Goal: Find specific page/section: Find specific page/section

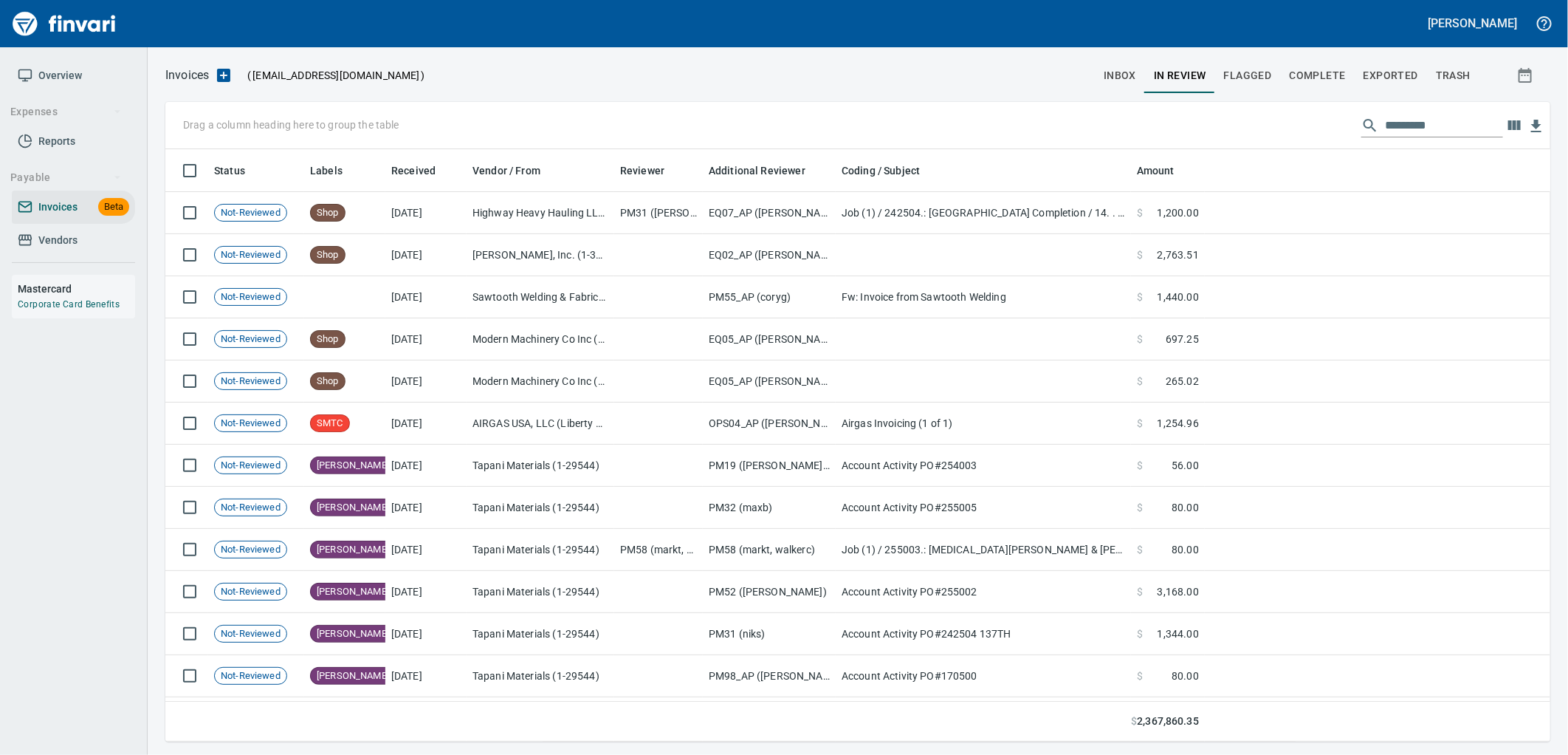
scroll to position [580, 1360]
click at [1125, 68] on span "inbox" at bounding box center [1119, 76] width 32 height 19
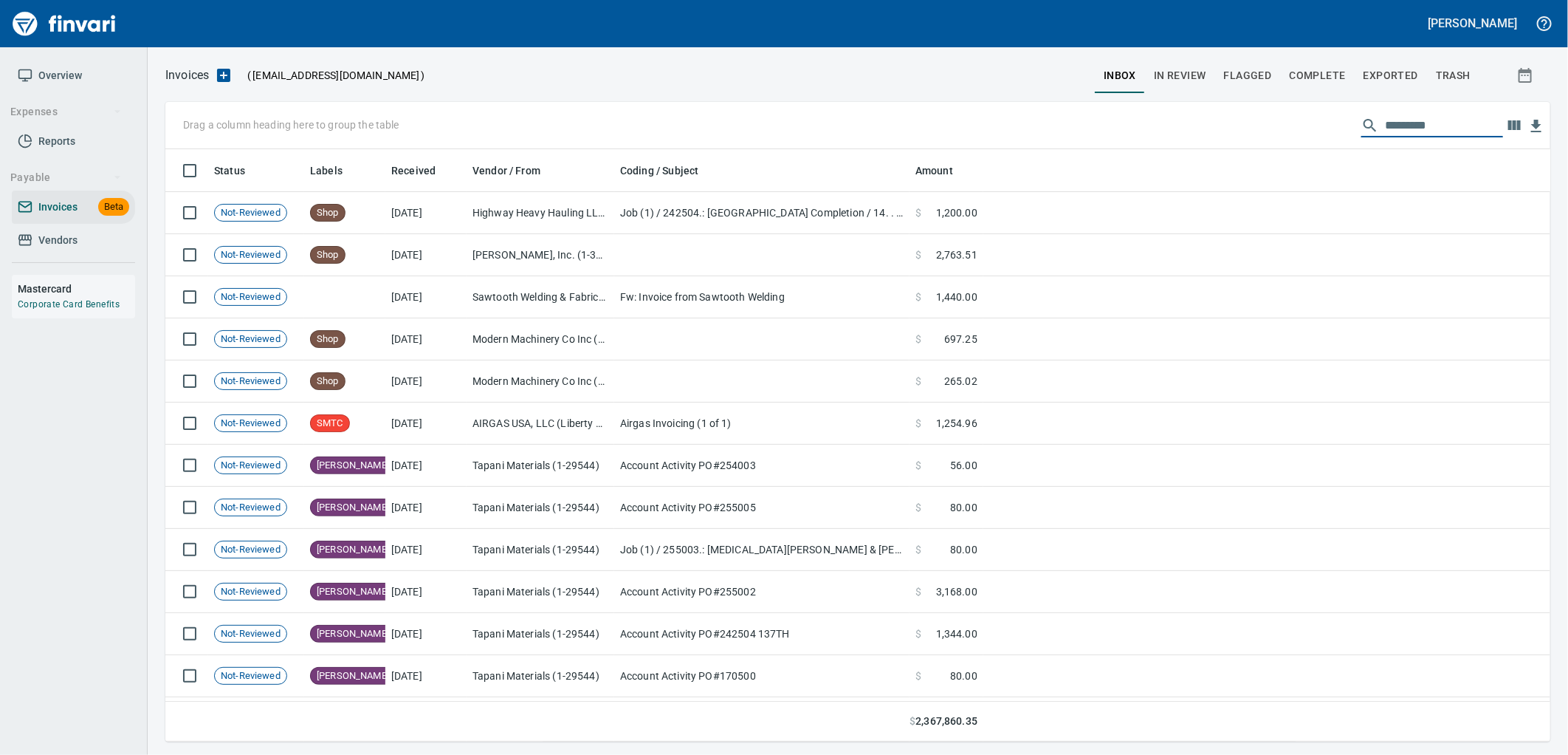
click at [1414, 125] on input "text" at bounding box center [1444, 125] width 118 height 23
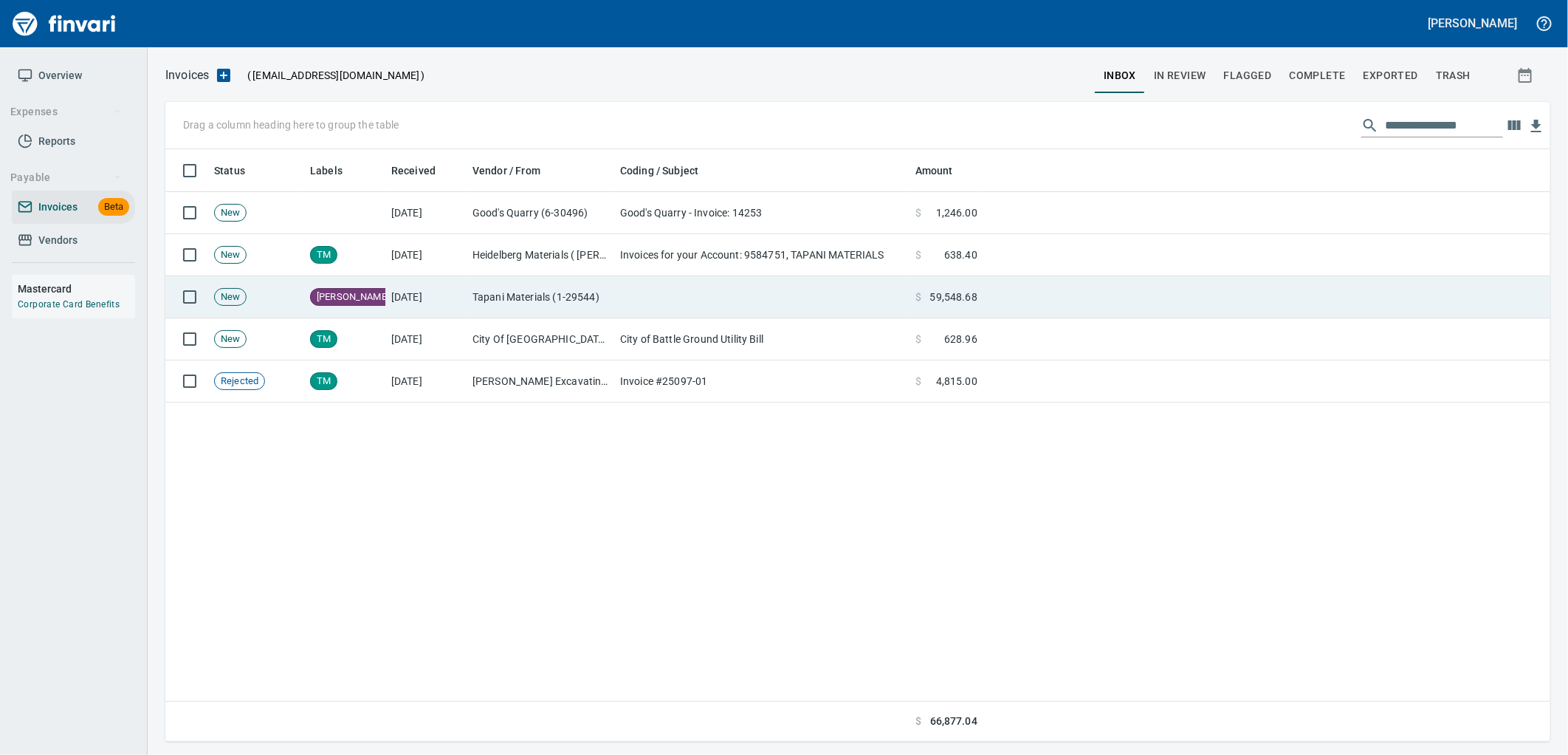
click at [711, 307] on td at bounding box center [761, 297] width 295 height 42
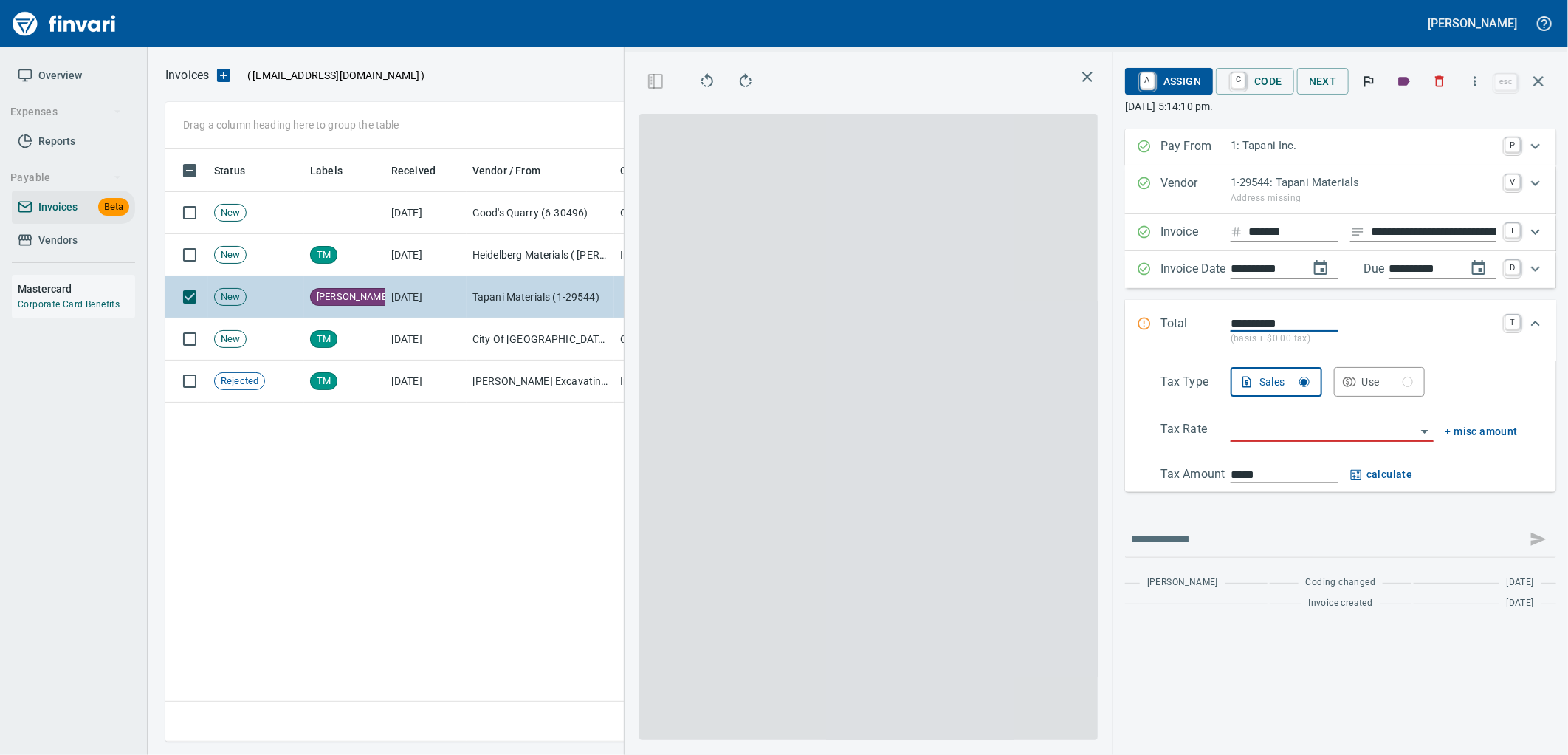
scroll to position [580, 1004]
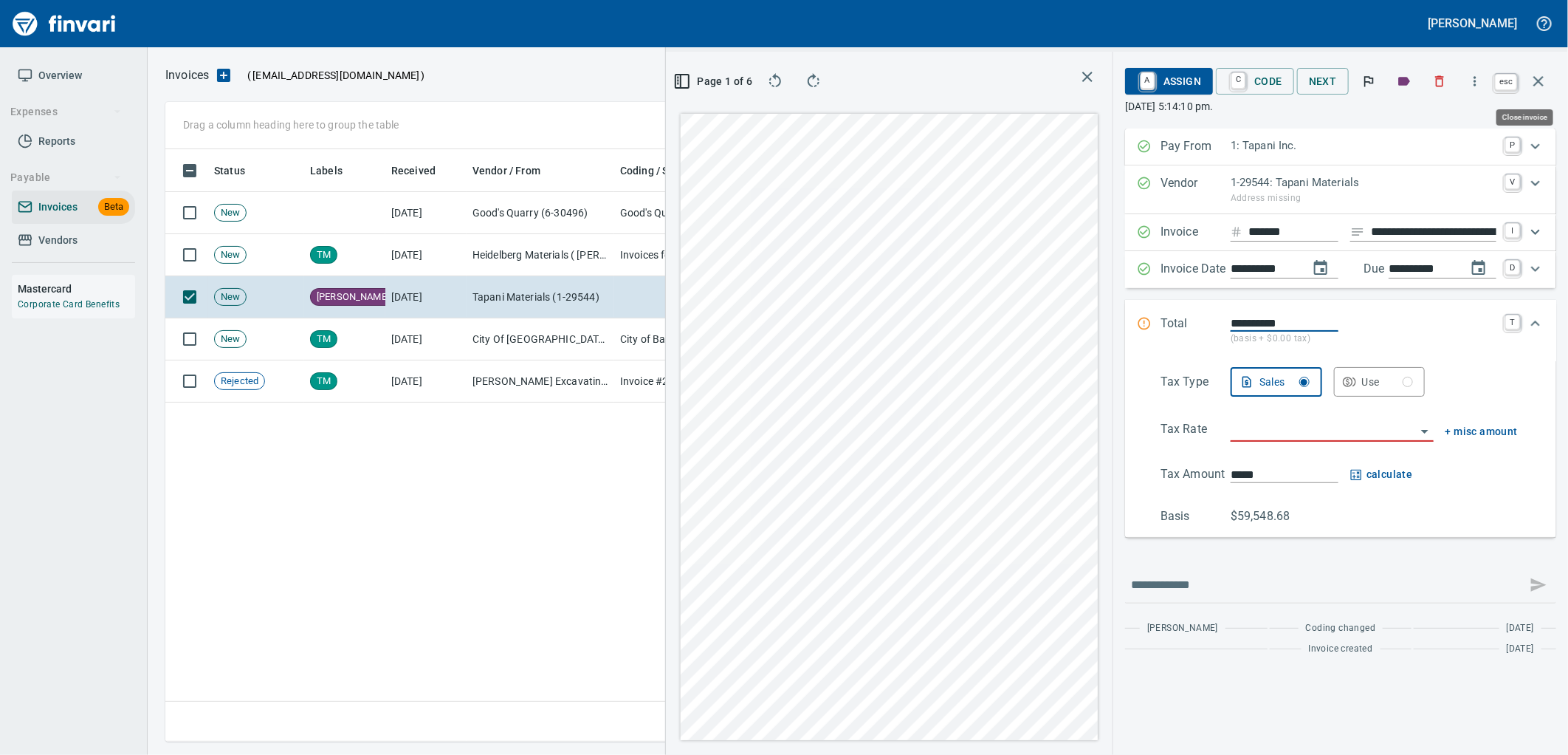
click at [1541, 77] on icon "button" at bounding box center [1538, 81] width 10 height 10
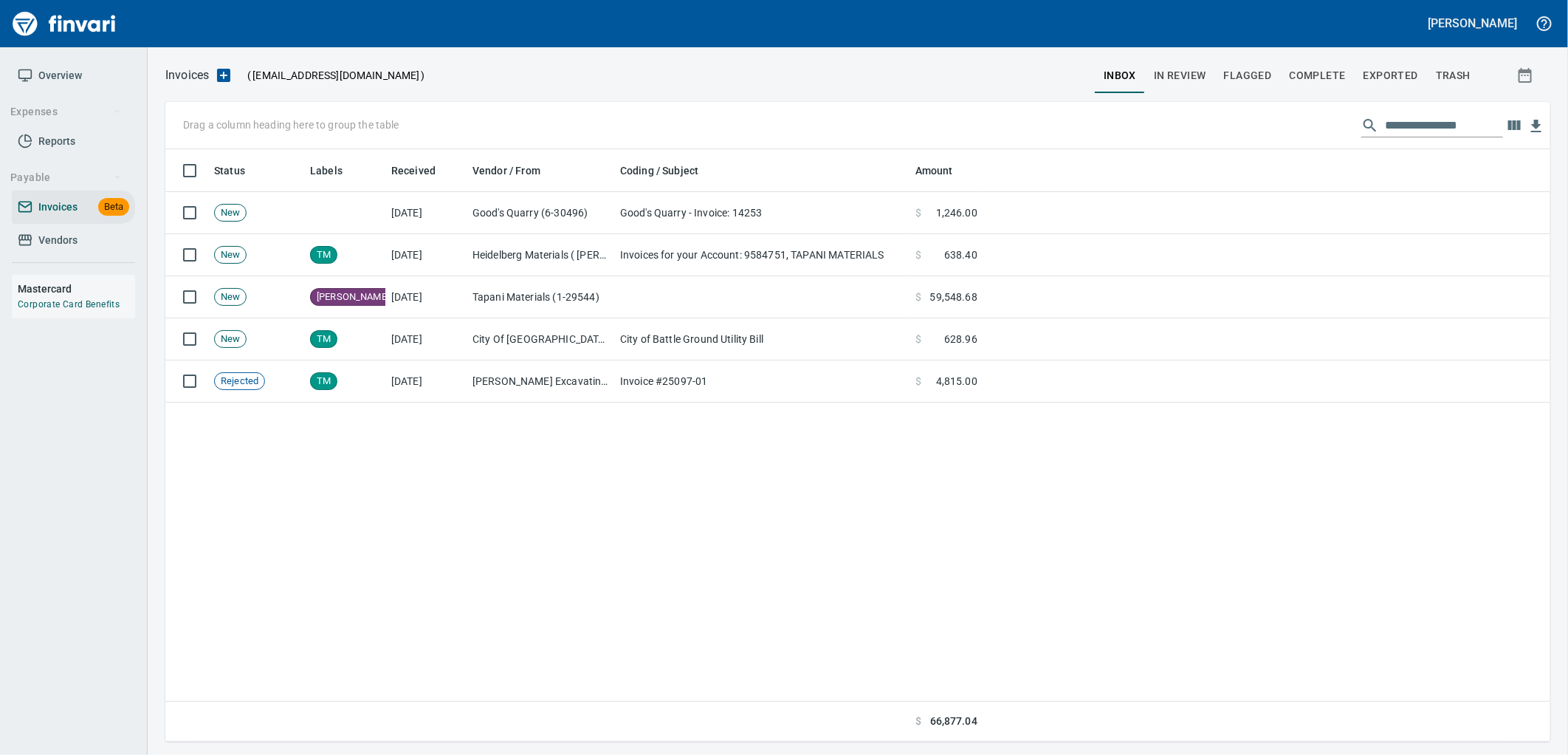
scroll to position [580, 1370]
drag, startPoint x: 1459, startPoint y: 118, endPoint x: 1329, endPoint y: 140, distance: 131.8
click at [1329, 140] on div "**********" at bounding box center [858, 125] width 1385 height 47
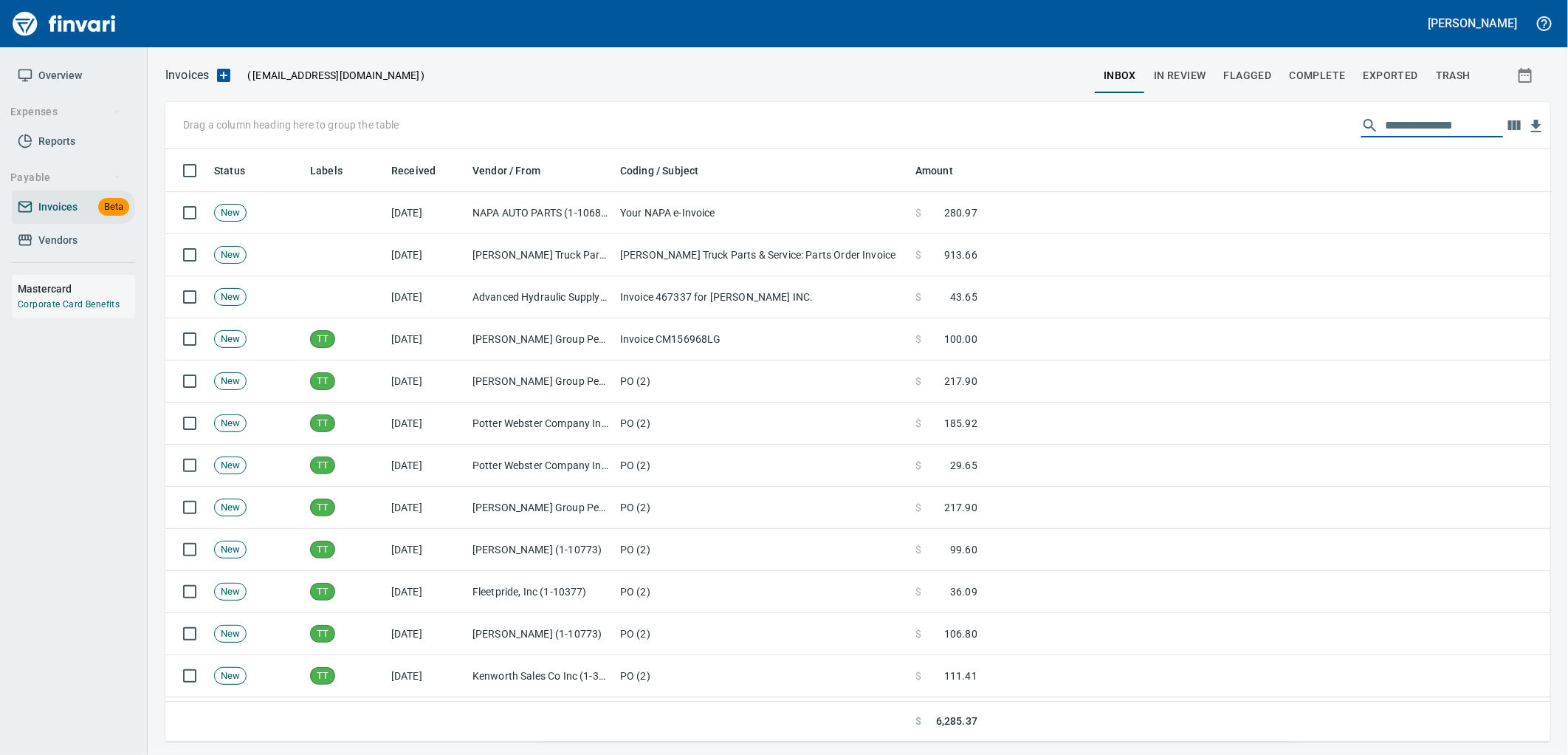
drag, startPoint x: 1459, startPoint y: 122, endPoint x: 1069, endPoint y: 135, distance: 390.2
click at [1077, 135] on div "**********" at bounding box center [858, 125] width 1385 height 47
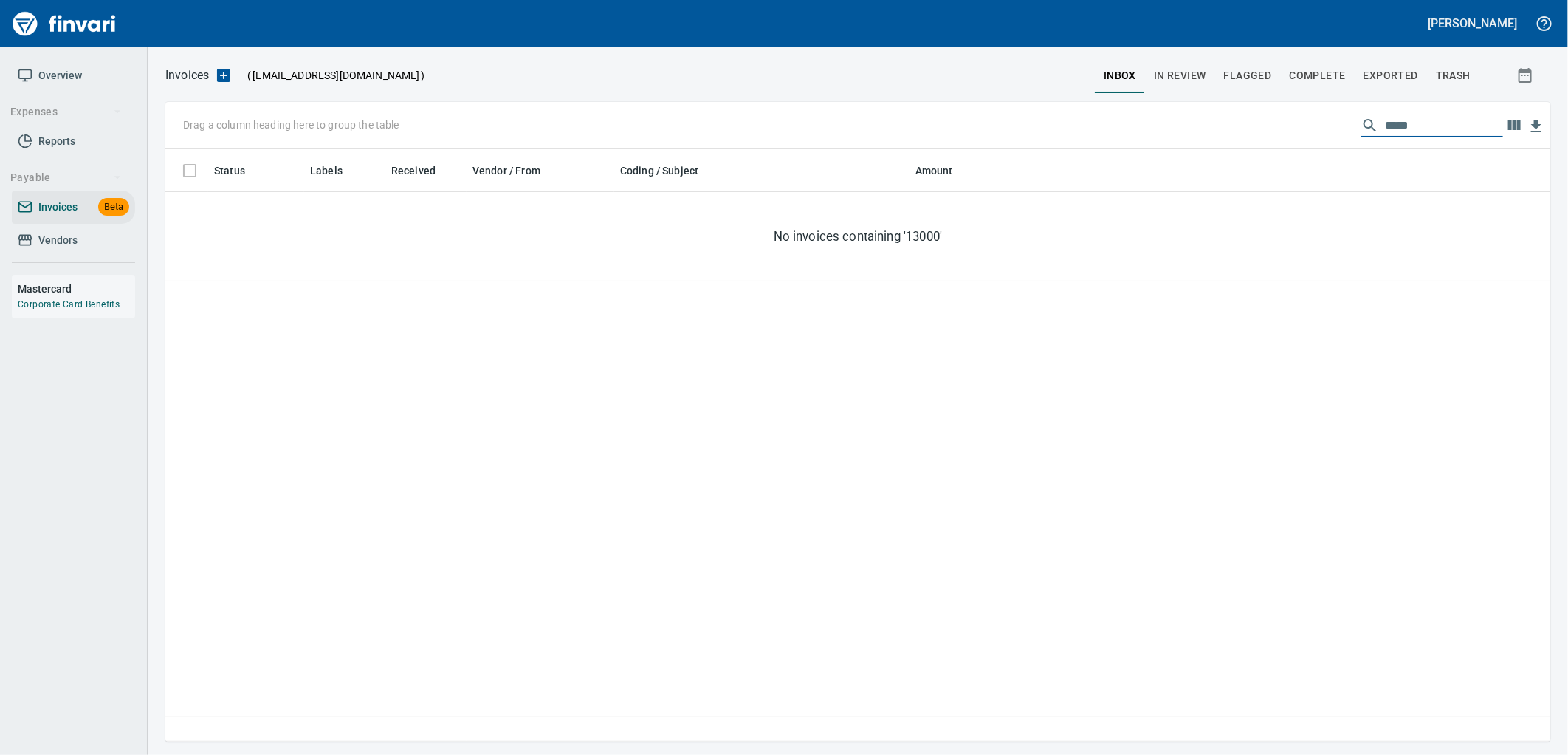
type input "*****"
click at [1191, 82] on span "In Review" at bounding box center [1179, 76] width 53 height 19
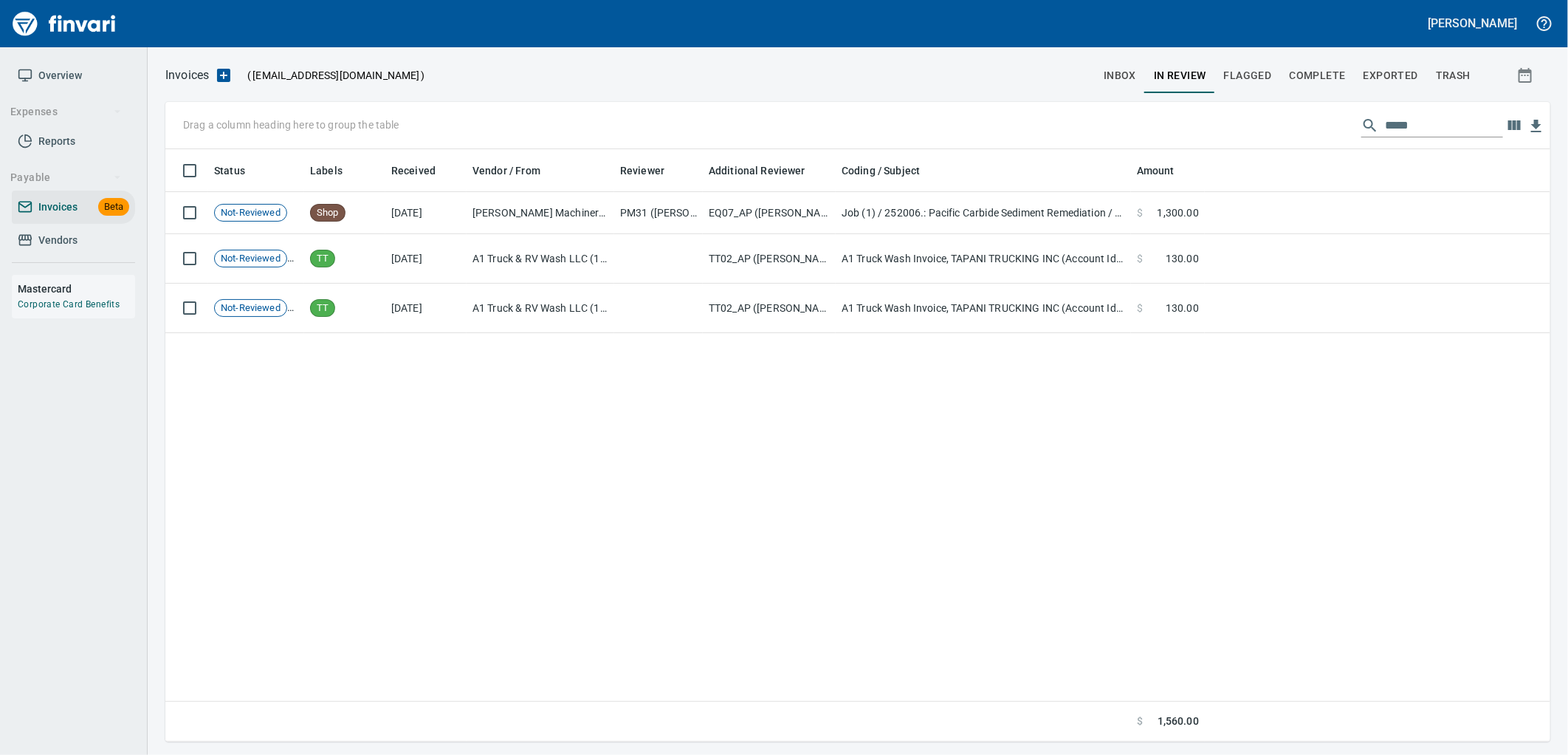
scroll to position [580, 1373]
click at [1255, 68] on span "Flagged" at bounding box center [1248, 76] width 48 height 19
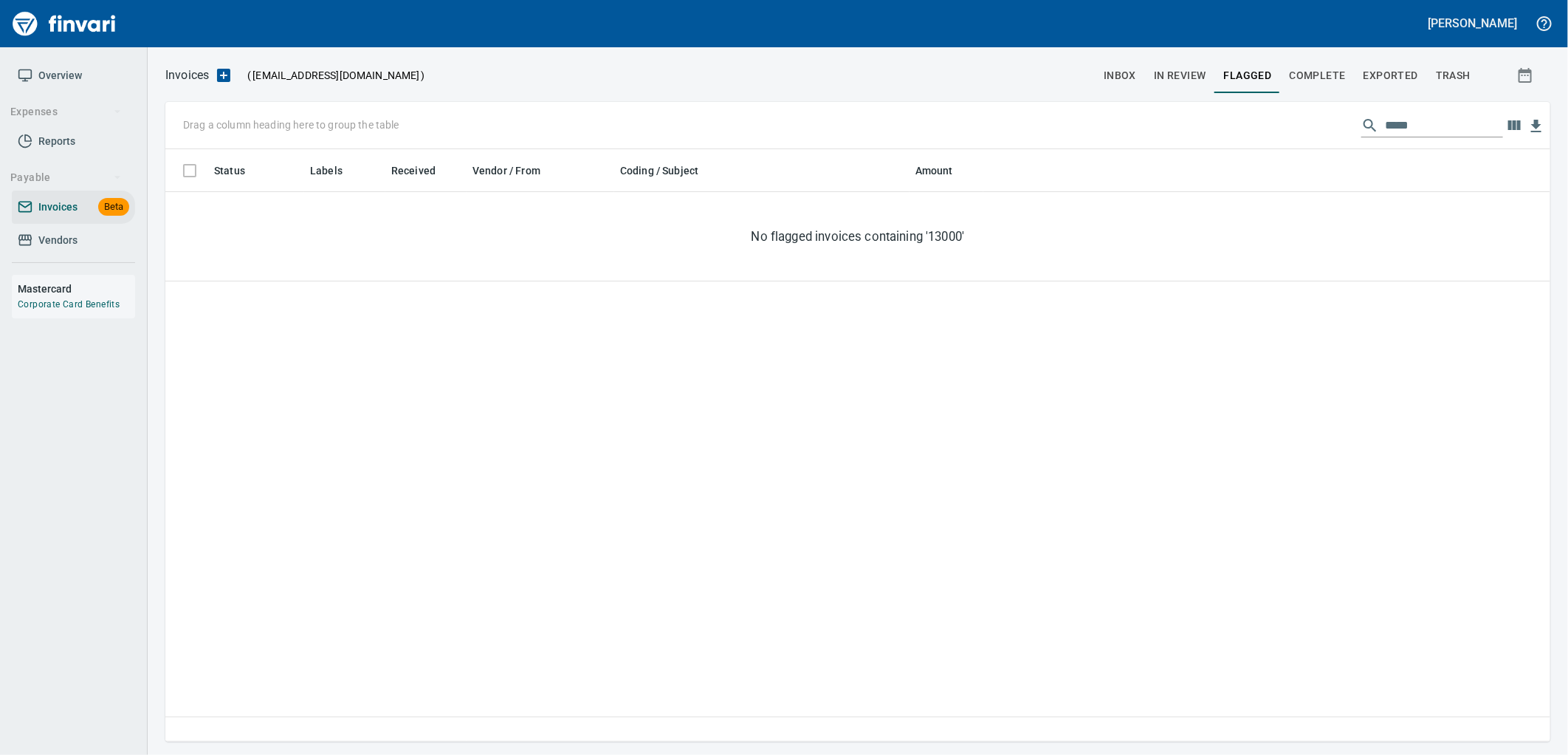
scroll to position [580, 1373]
click at [1323, 71] on span "Complete" at bounding box center [1318, 76] width 57 height 19
click at [1371, 67] on span "Exported" at bounding box center [1390, 76] width 55 height 19
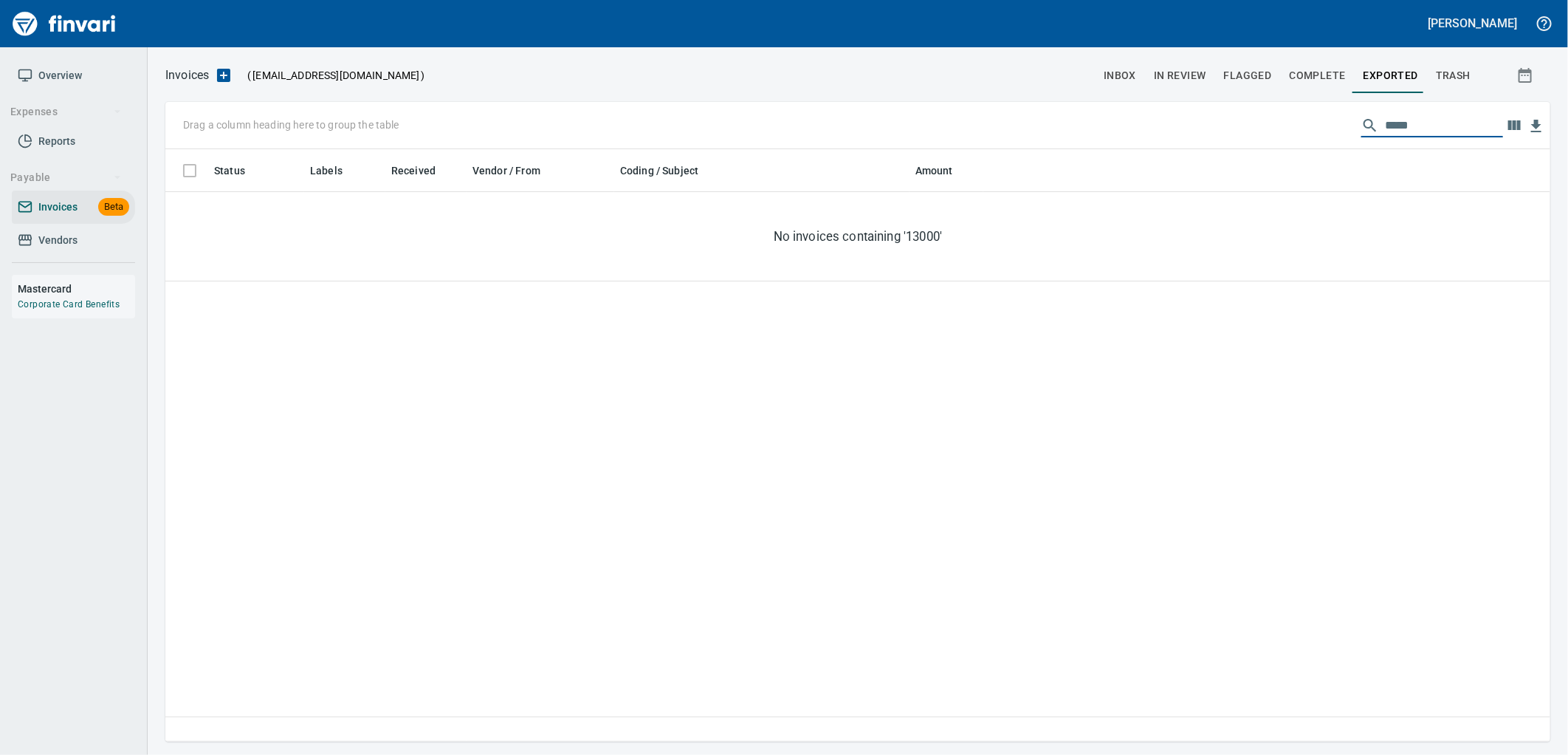
drag, startPoint x: 1422, startPoint y: 117, endPoint x: 1287, endPoint y: 122, distance: 135.1
click at [1287, 122] on div "Drag a column heading here to group the table *****" at bounding box center [858, 125] width 1385 height 47
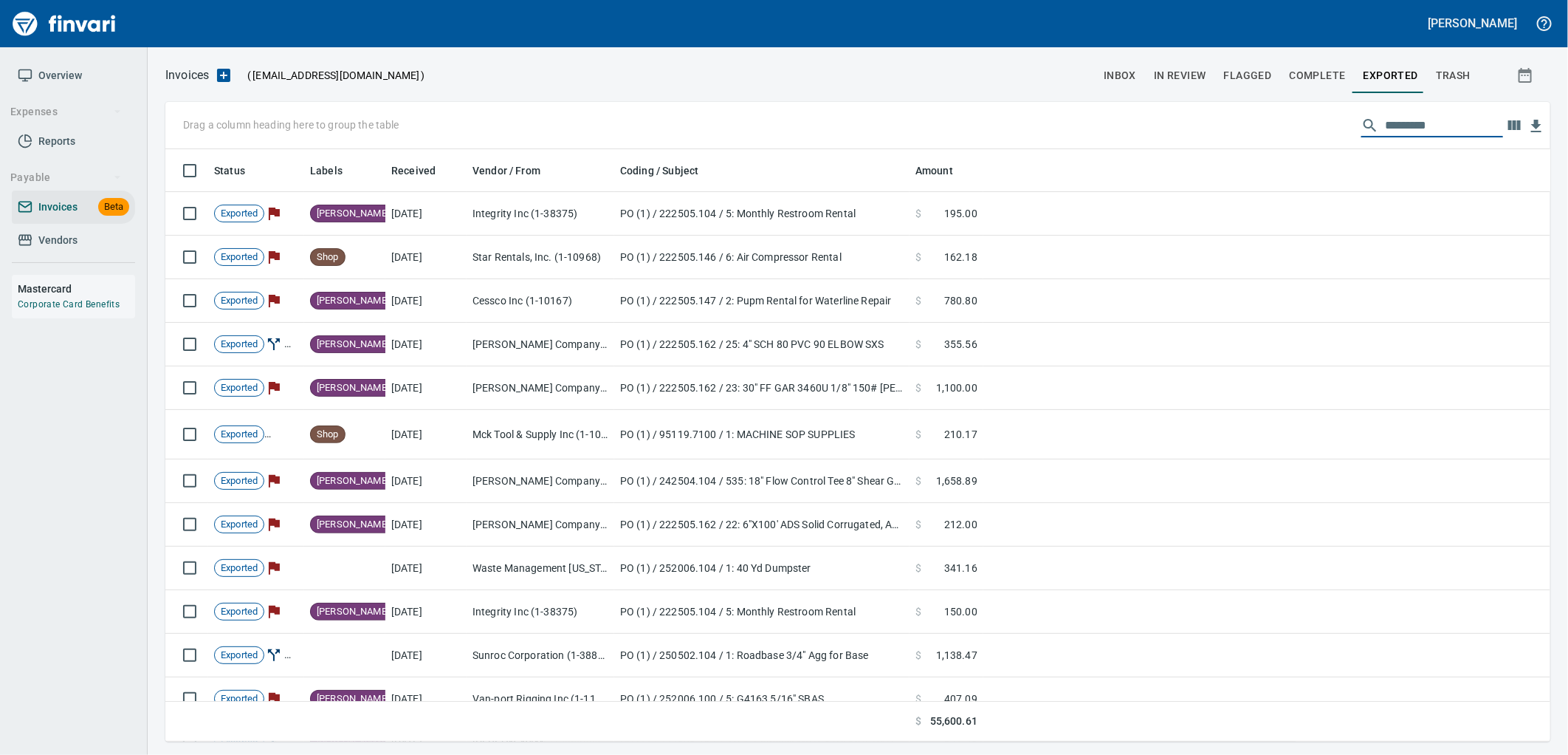
scroll to position [580, 1360]
click at [63, 242] on span "Vendors" at bounding box center [57, 240] width 39 height 19
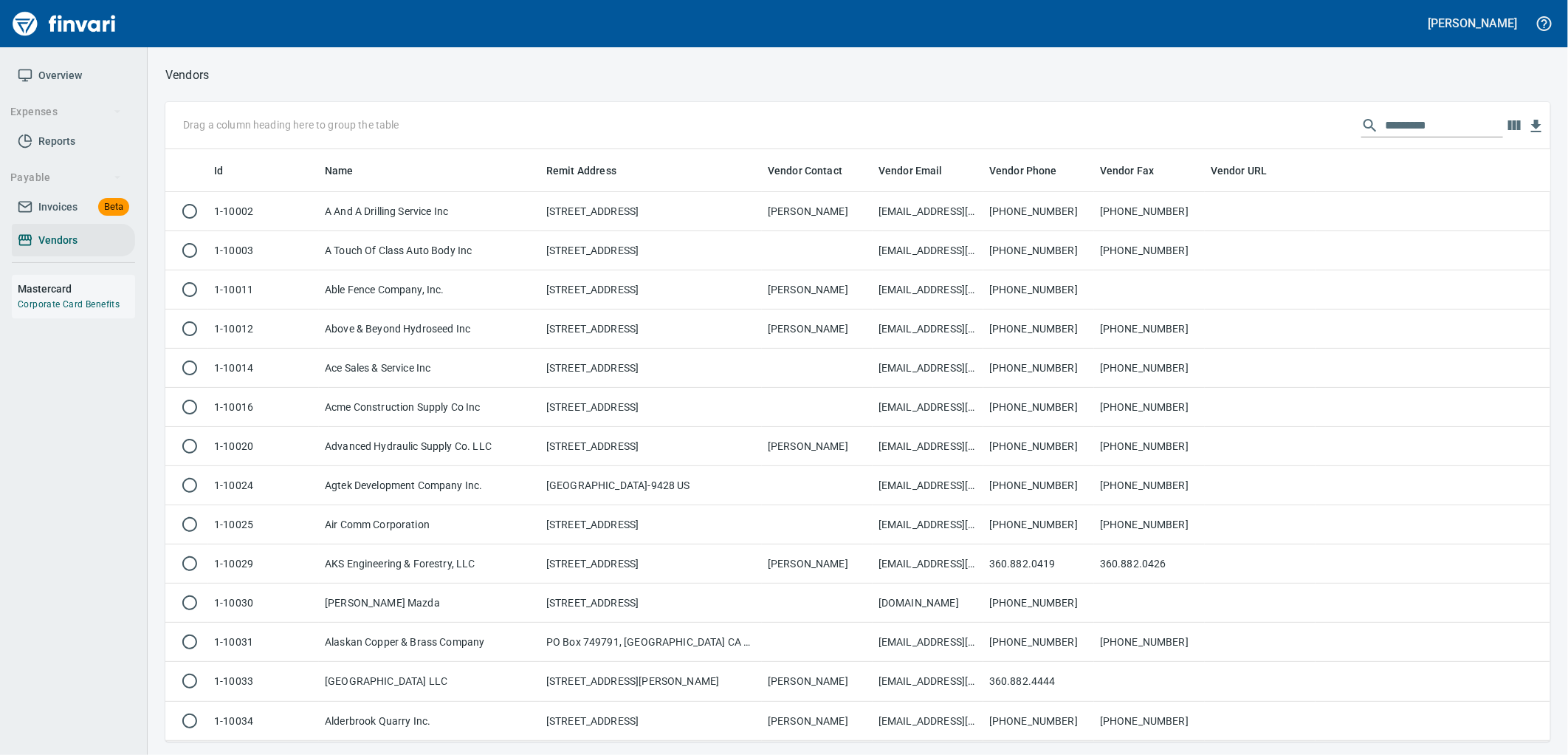
scroll to position [580, 1360]
click at [1436, 111] on div "Drag a column heading here to group the table" at bounding box center [858, 125] width 1385 height 47
click at [1433, 114] on input "text" at bounding box center [1444, 125] width 118 height 23
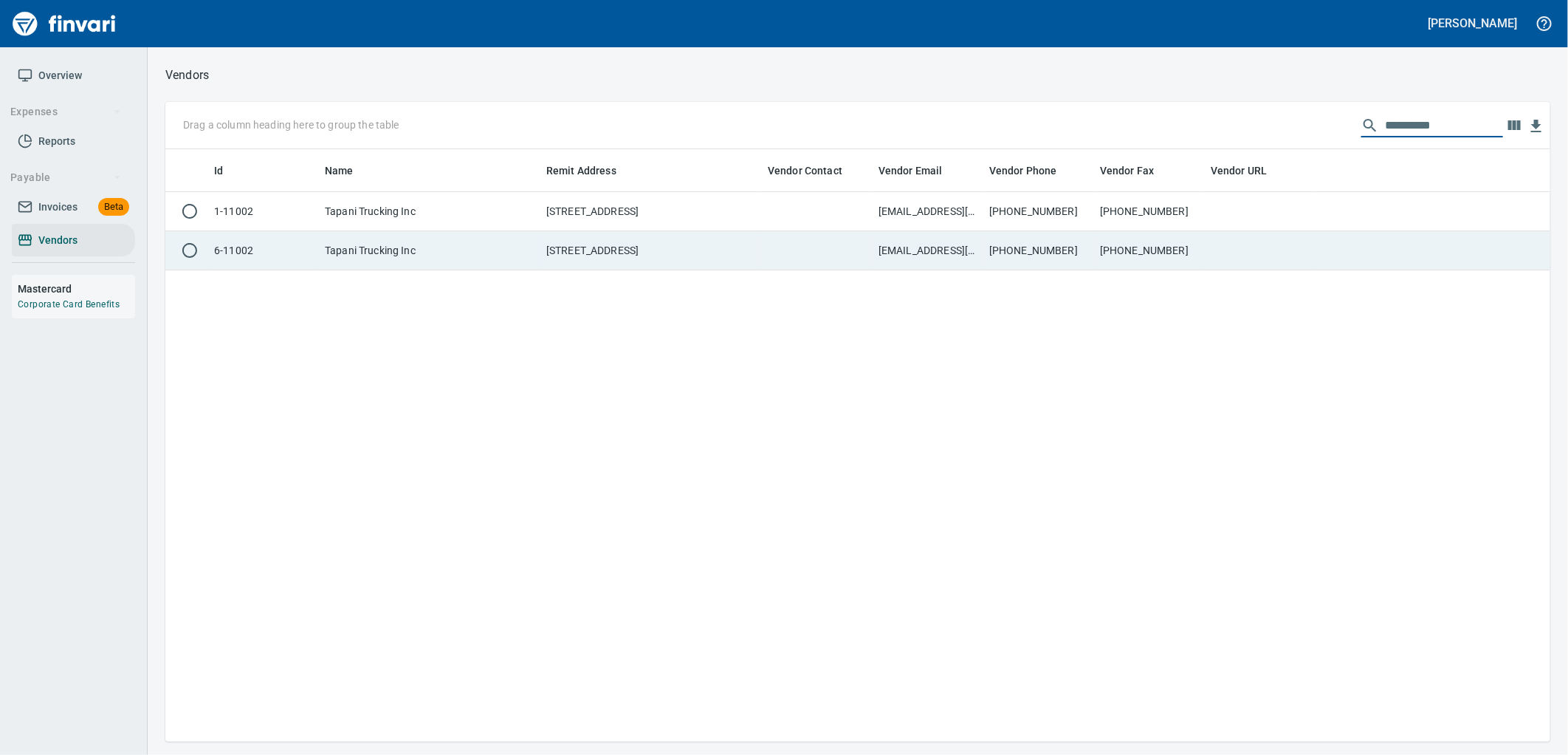
type input "**********"
click at [1114, 262] on td "[PHONE_NUMBER]" at bounding box center [1149, 250] width 110 height 39
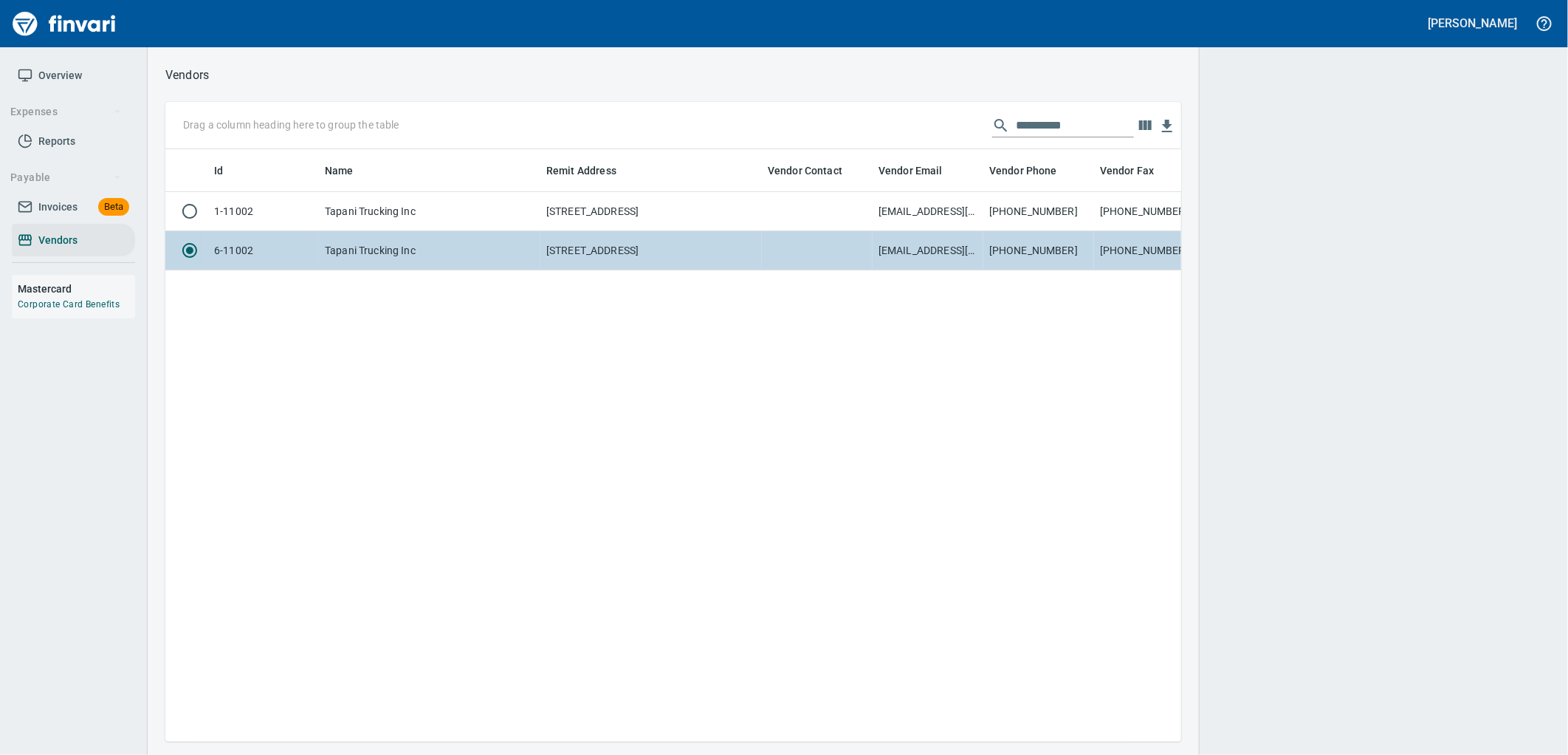
scroll to position [567, 1004]
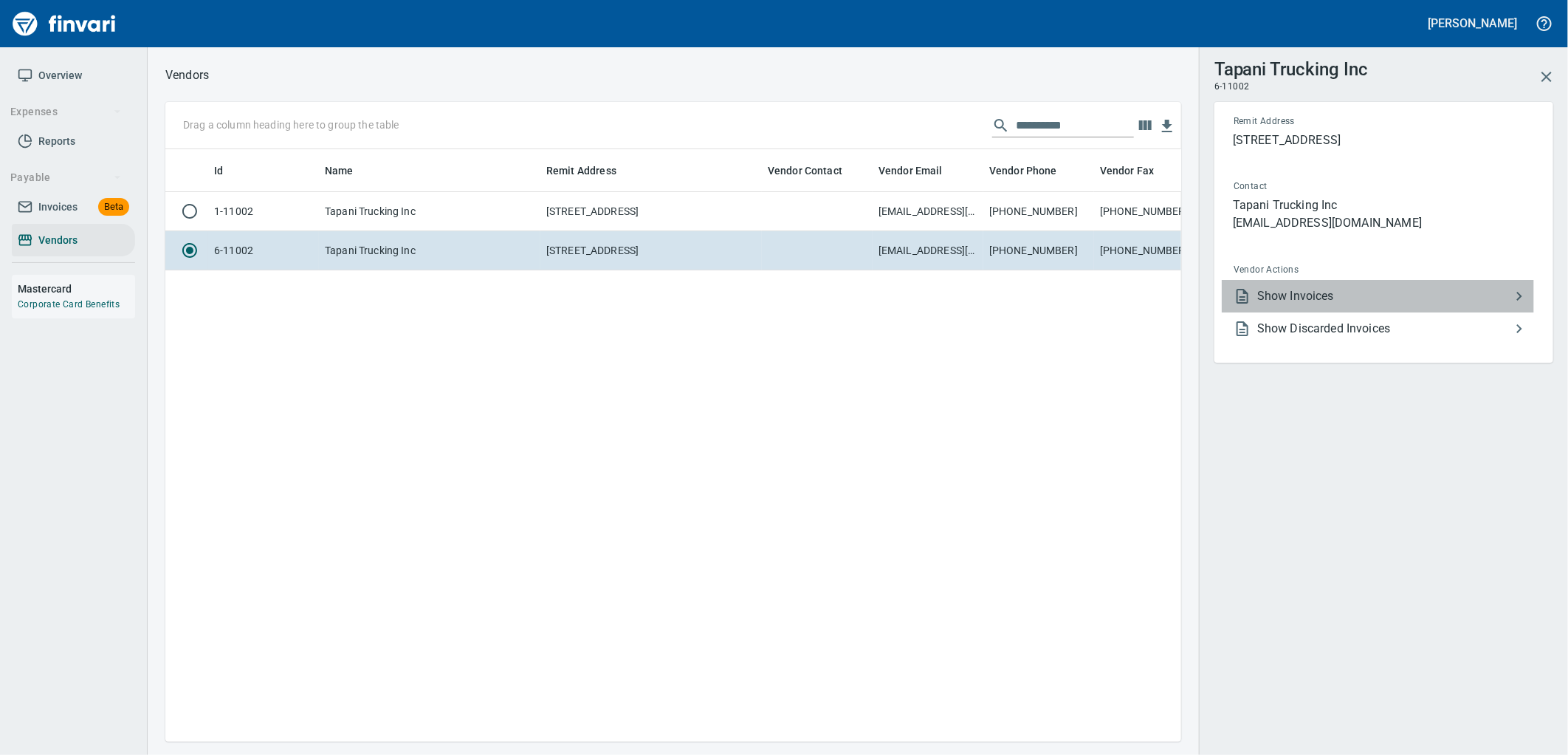
click at [1299, 295] on span "Show Invoices" at bounding box center [1383, 296] width 253 height 18
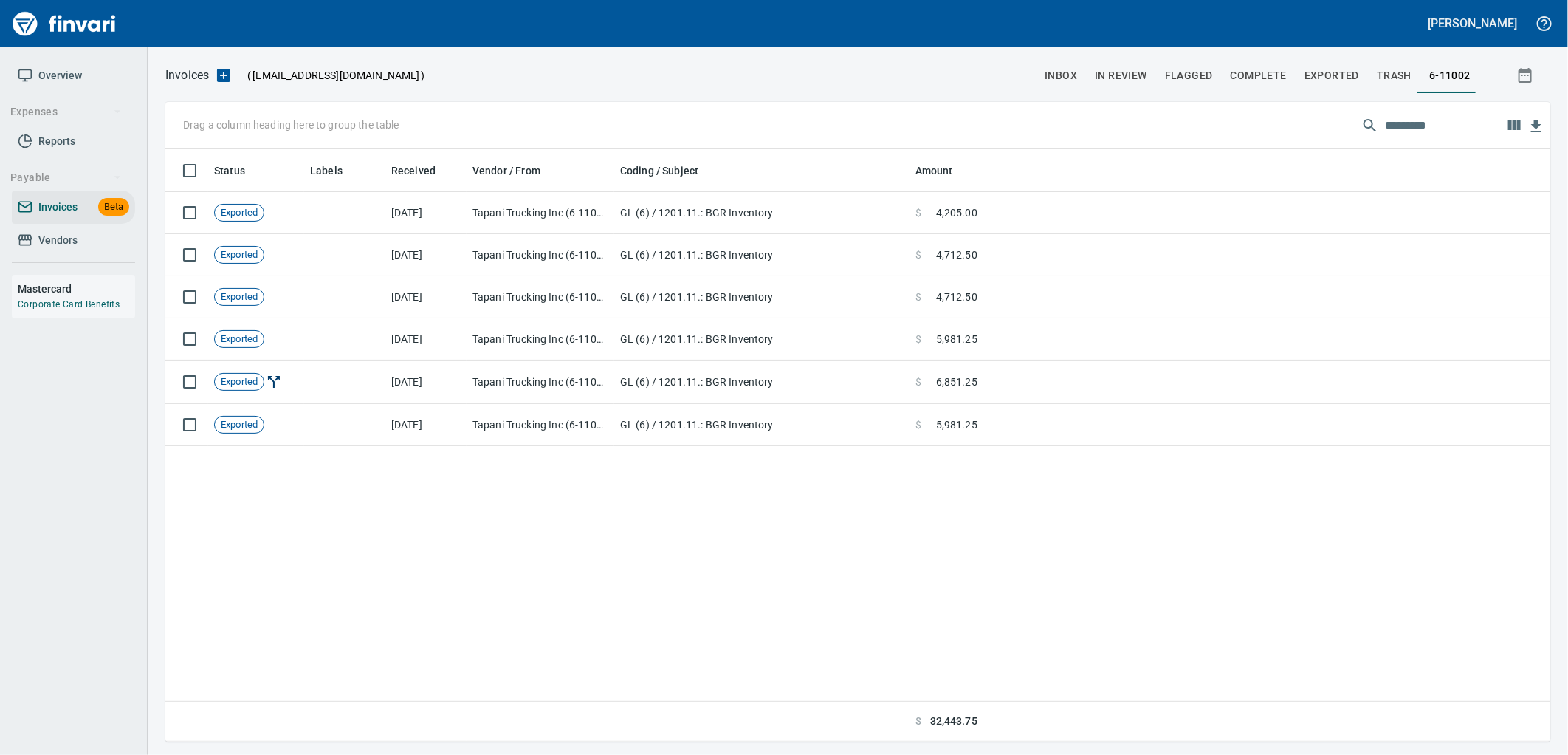
scroll to position [580, 1373]
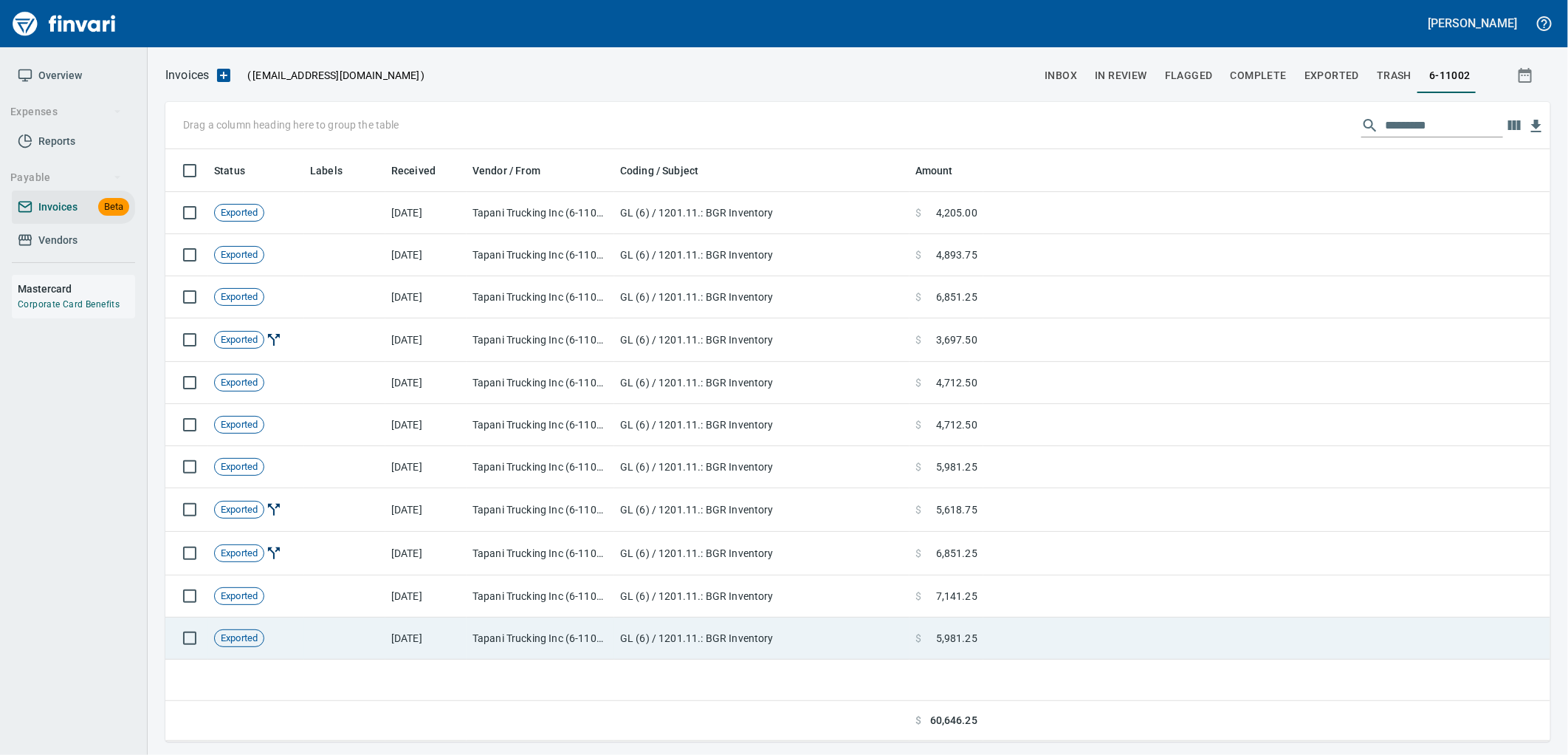
click at [796, 637] on td "GL (6) / 1201.11.: BGR Inventory" at bounding box center [761, 638] width 295 height 42
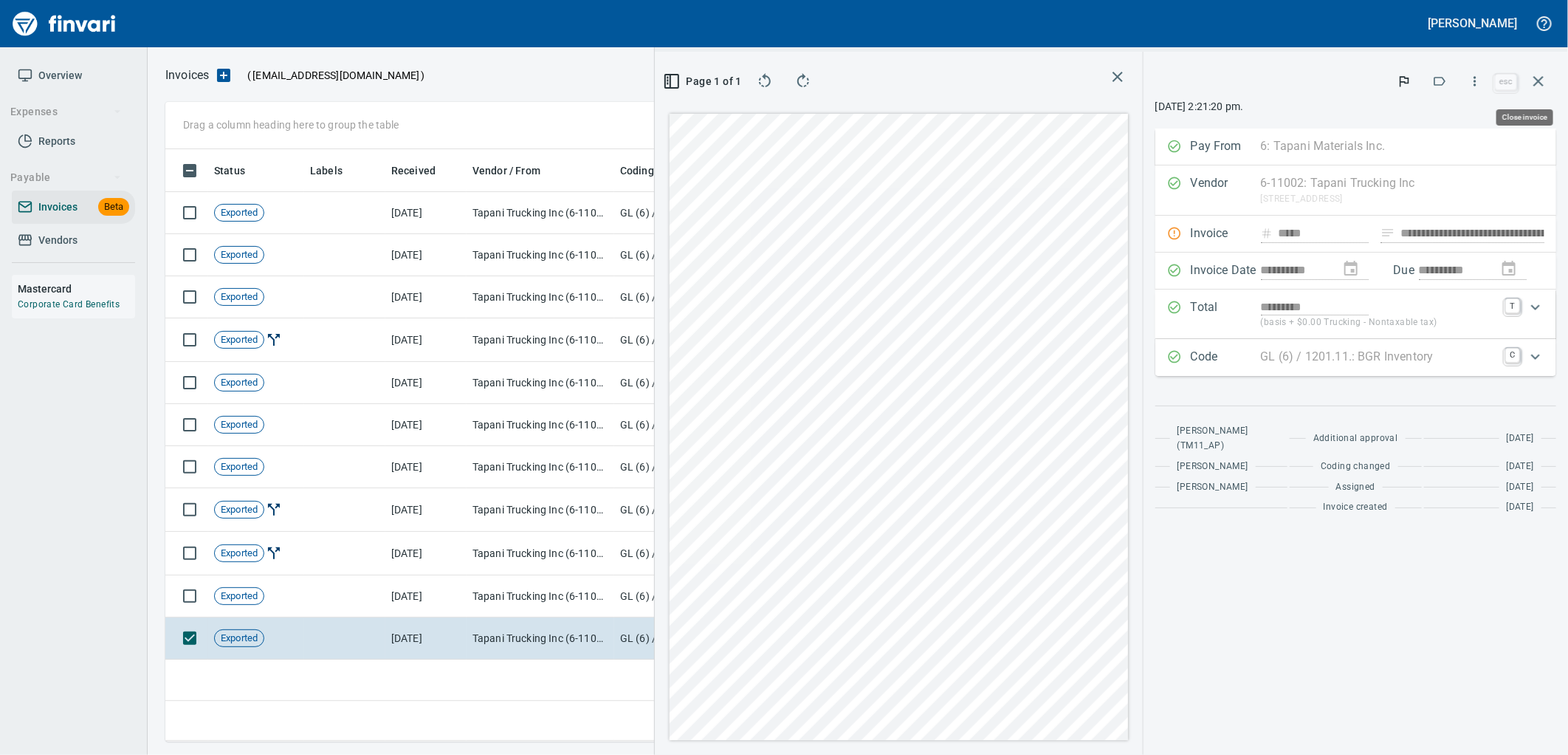
scroll to position [580, 1004]
click at [1547, 76] on icon "button" at bounding box center [1538, 81] width 18 height 18
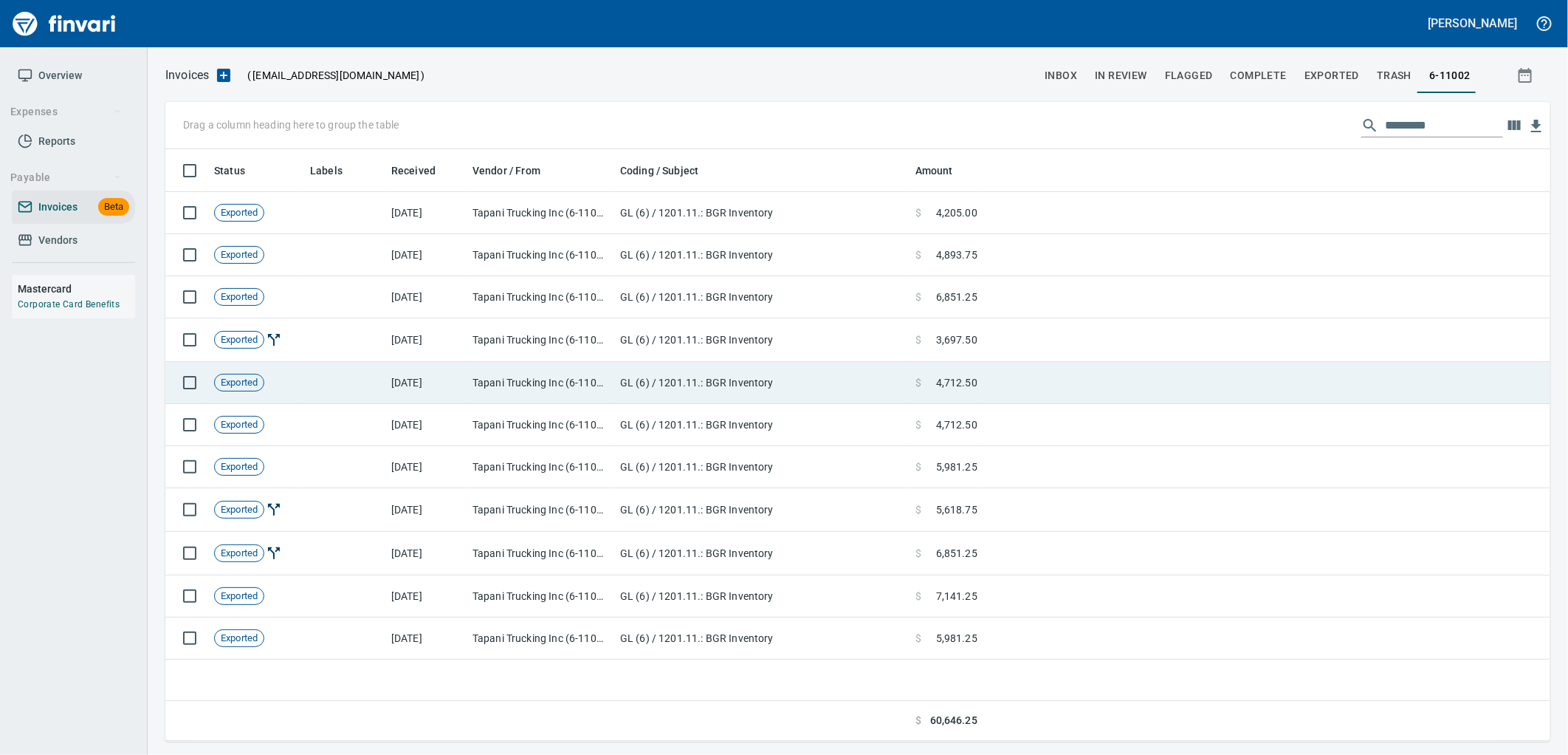
scroll to position [580, 1373]
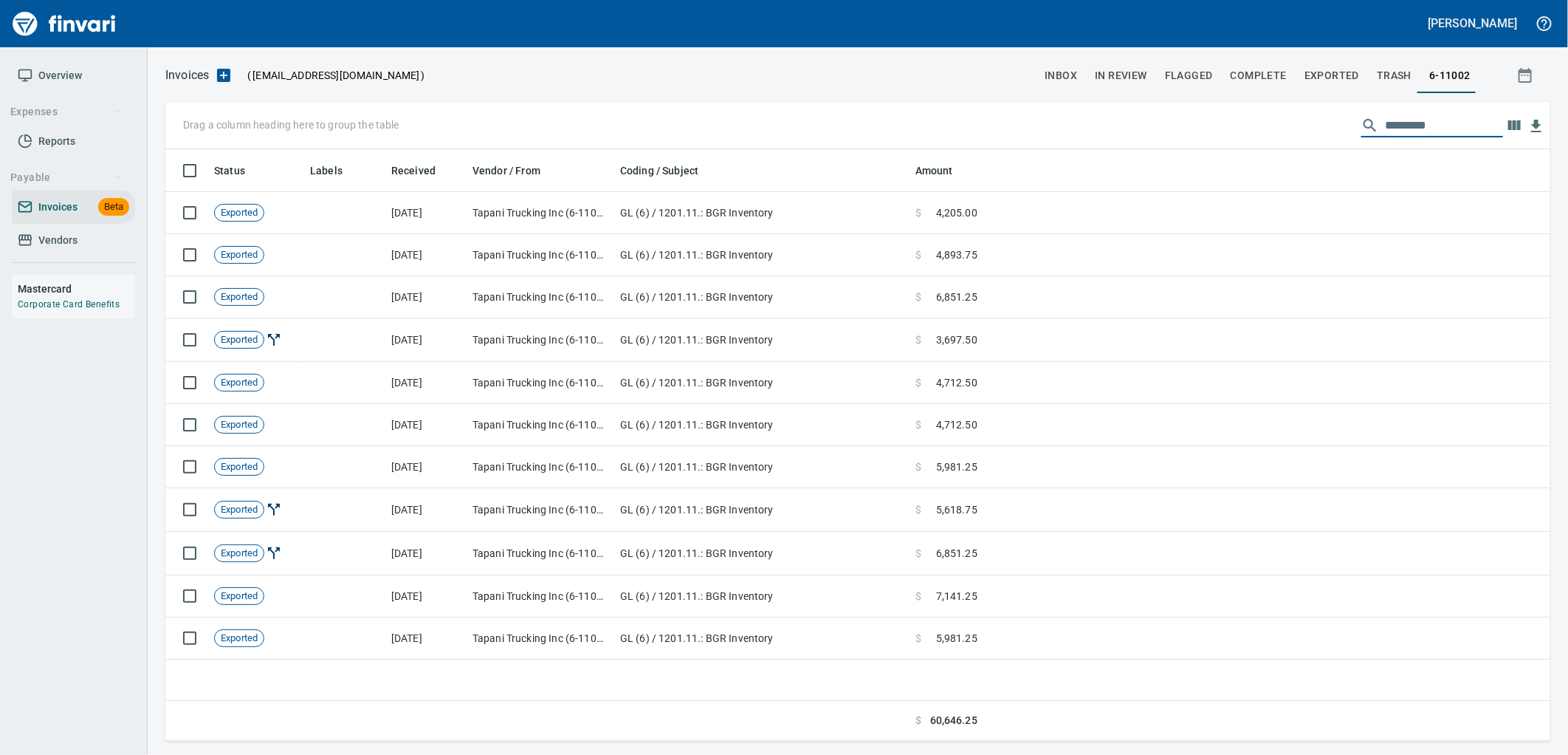
click at [1434, 134] on input "text" at bounding box center [1444, 125] width 118 height 23
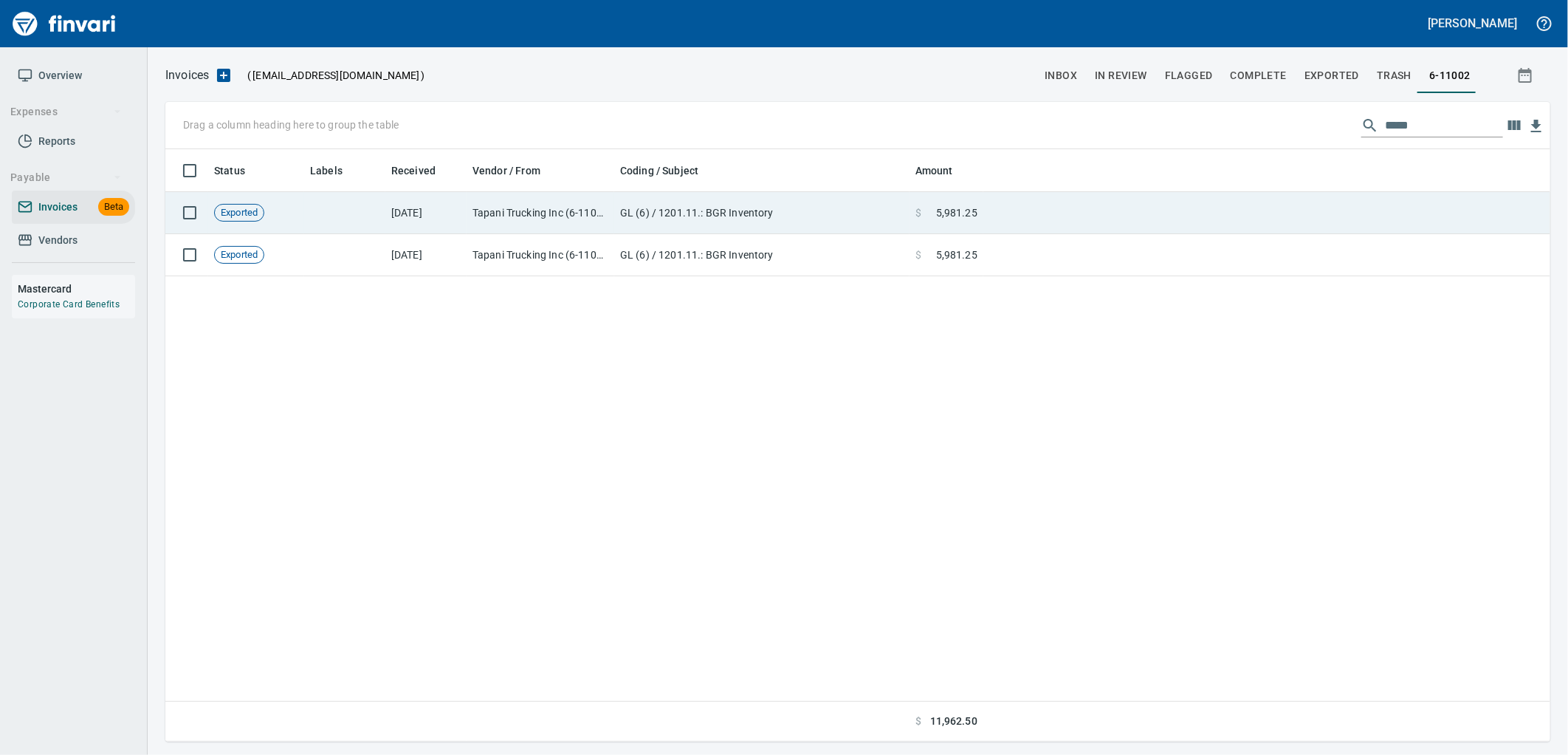
click at [663, 210] on td "GL (6) / 1201.11.: BGR Inventory" at bounding box center [761, 212] width 295 height 42
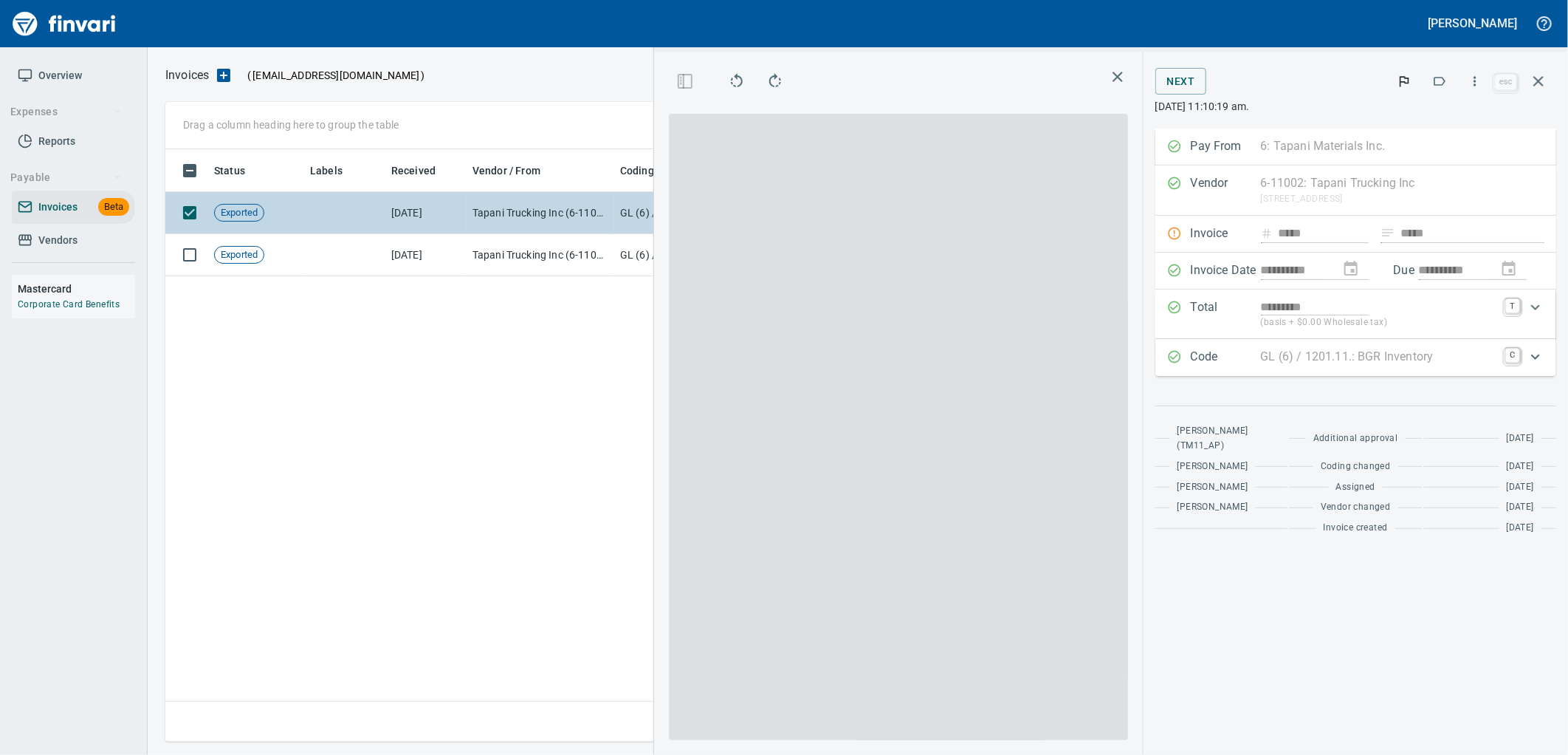
scroll to position [580, 1004]
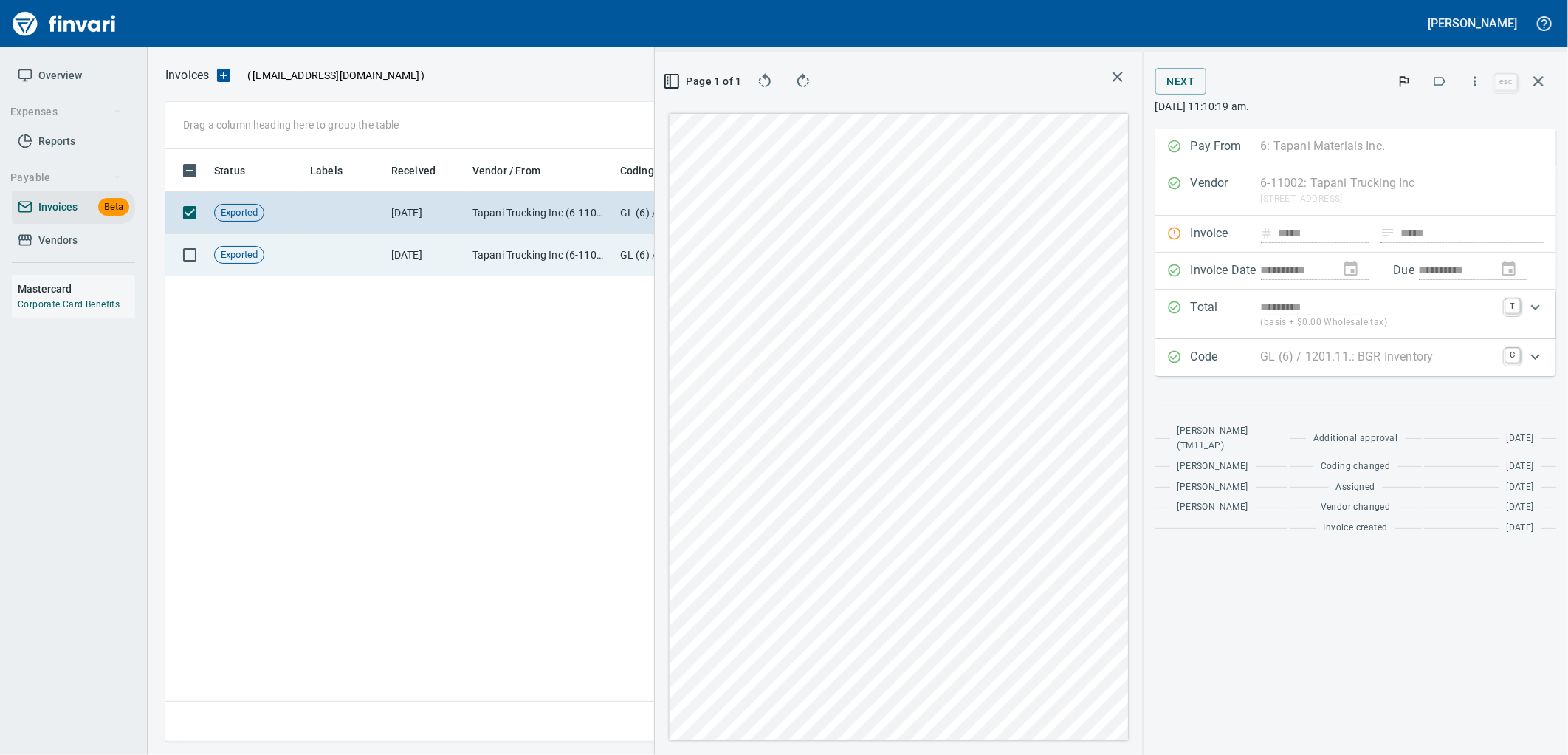
click at [579, 255] on td "Tapani Trucking Inc (6-11002)" at bounding box center [540, 254] width 147 height 42
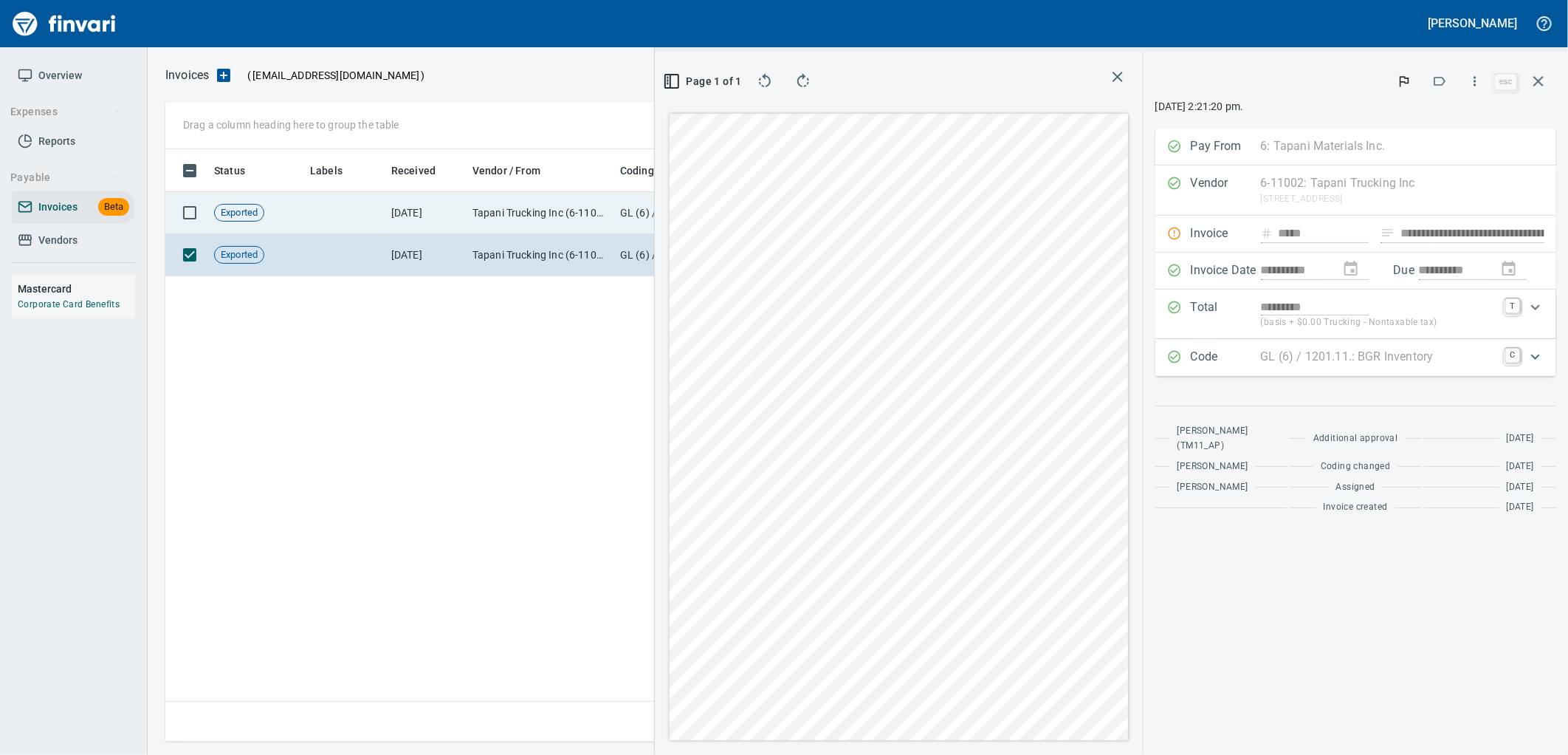
click at [562, 219] on td "Tapani Trucking Inc (6-11002)" at bounding box center [540, 212] width 147 height 42
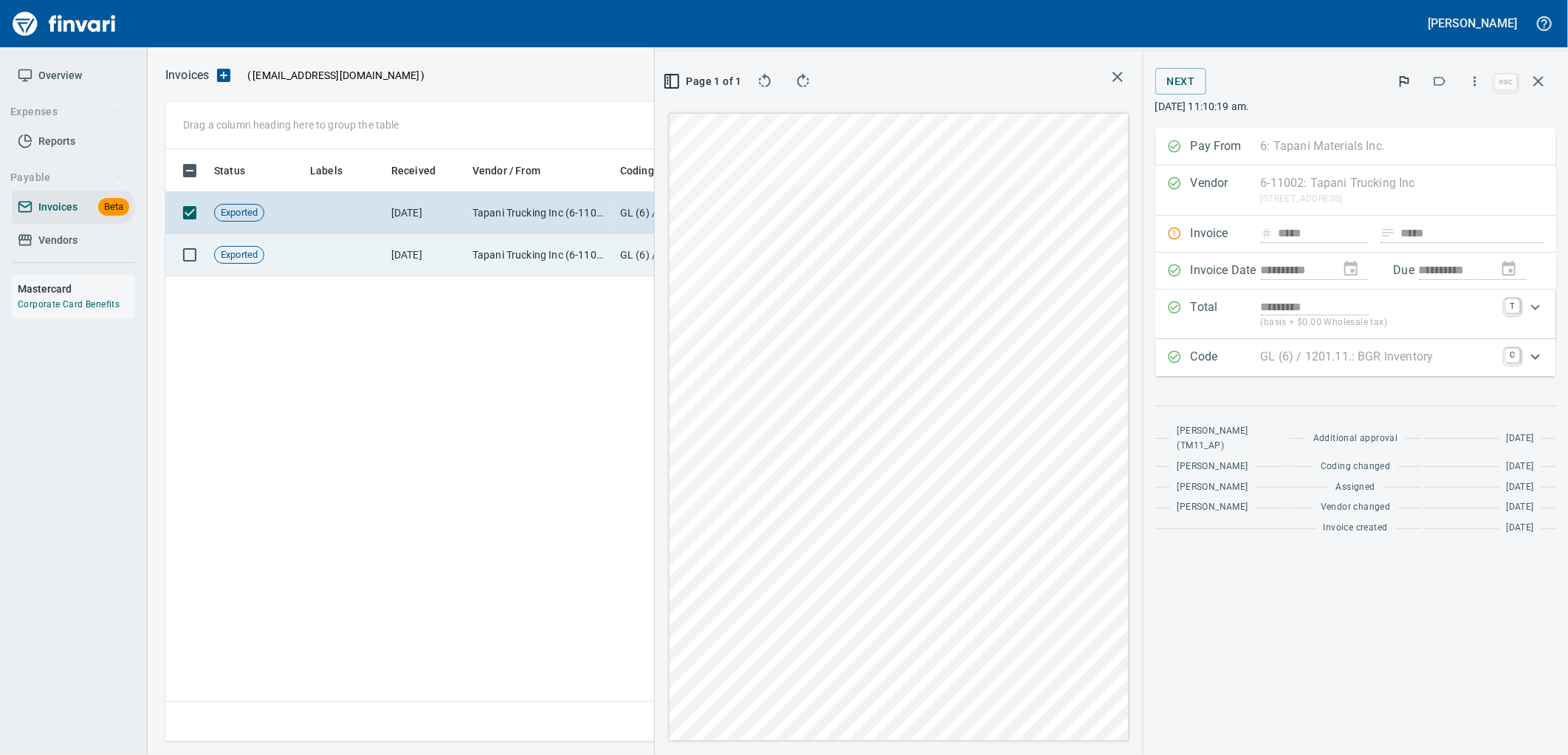
click at [549, 253] on td "Tapani Trucking Inc (6-11002)" at bounding box center [540, 254] width 147 height 42
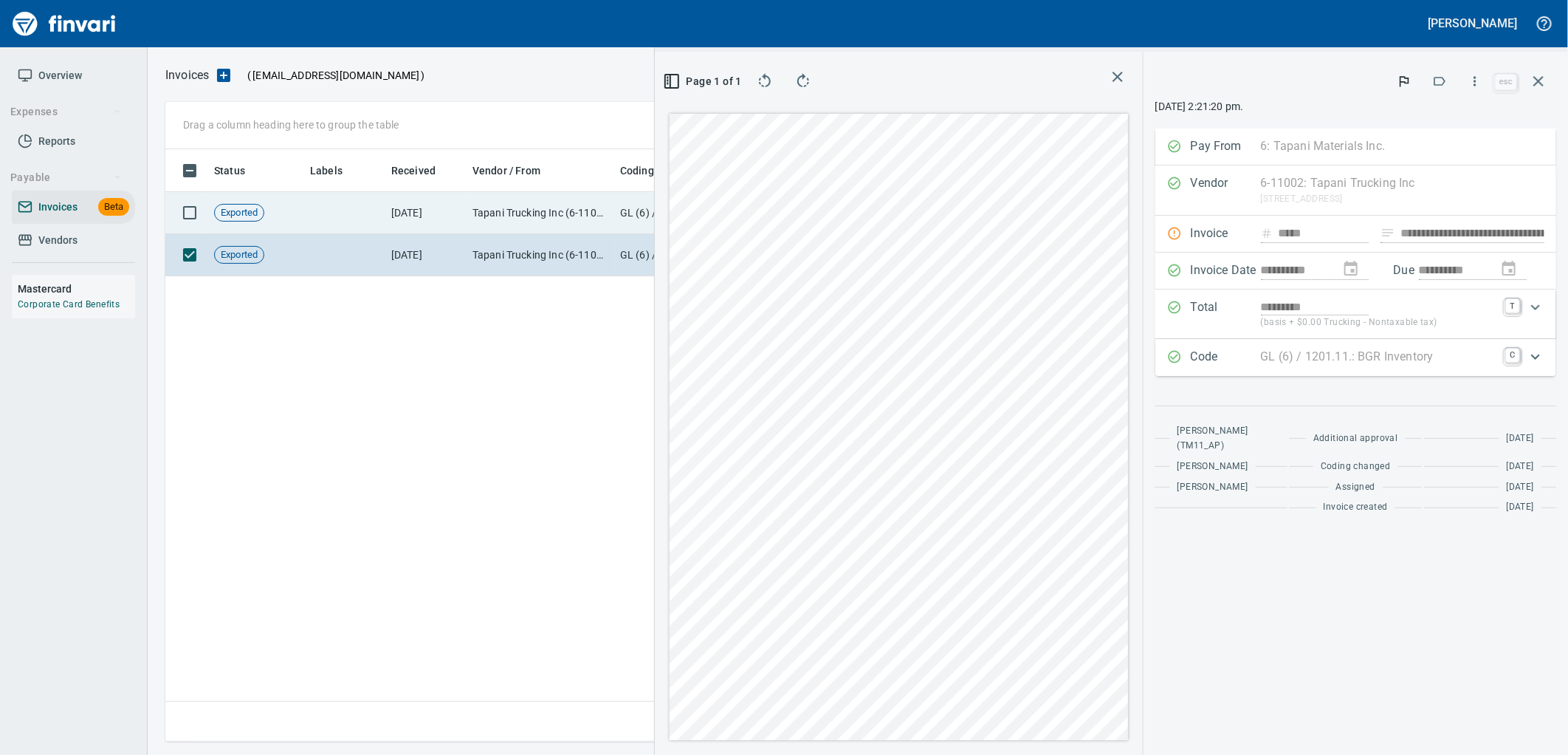
click at [535, 211] on td "Tapani Trucking Inc (6-11002)" at bounding box center [540, 212] width 147 height 42
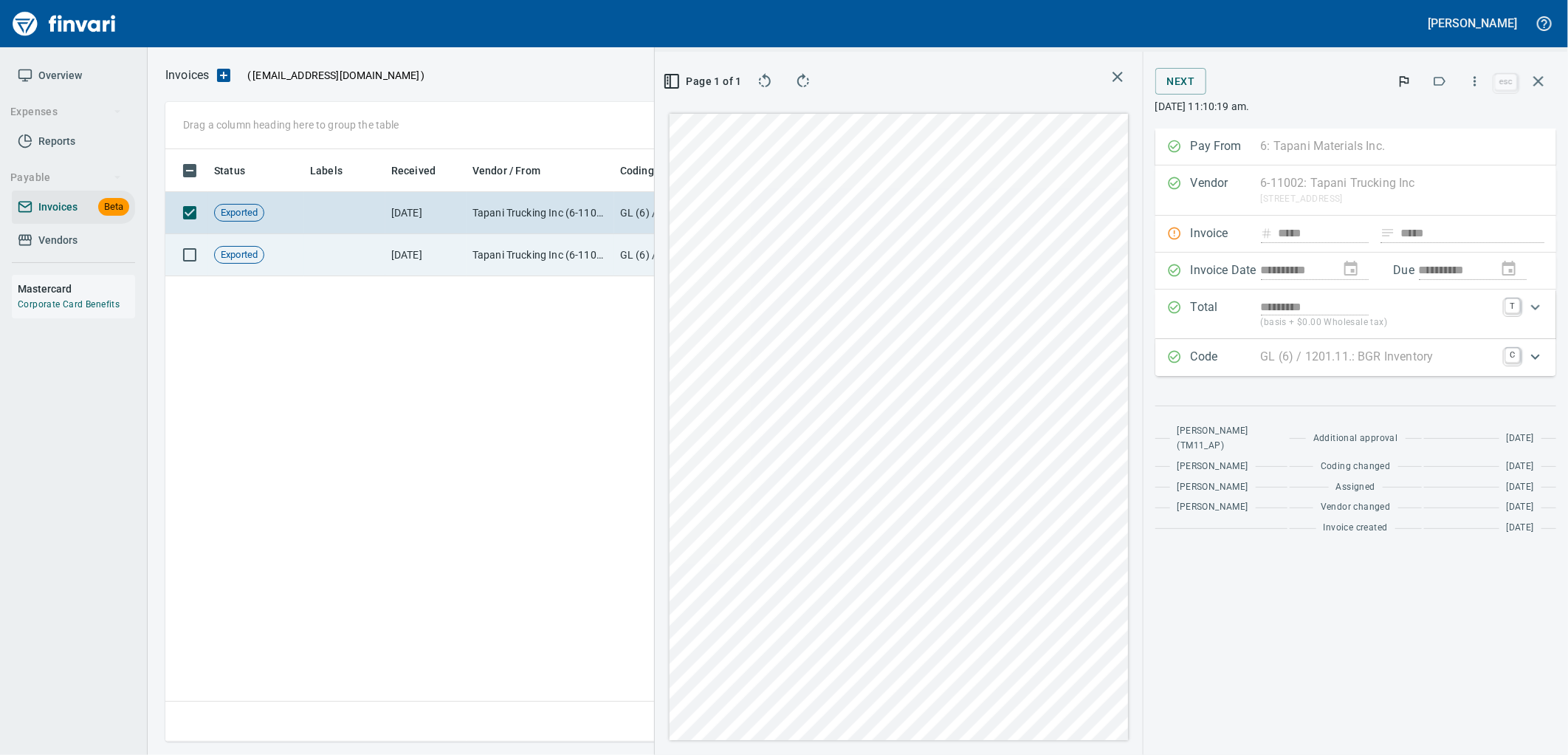
click at [529, 251] on td "Tapani Trucking Inc (6-11002)" at bounding box center [540, 254] width 147 height 42
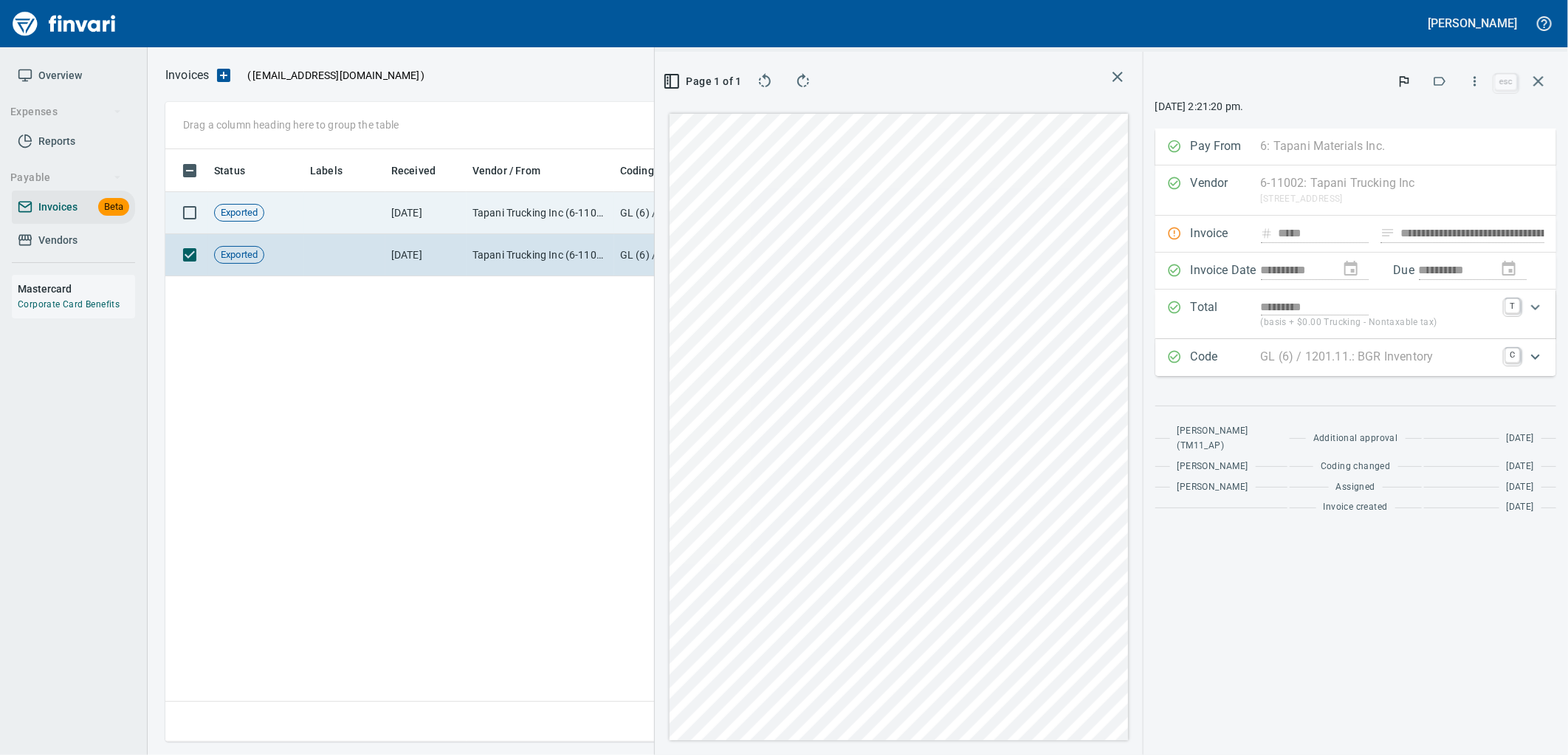
click at [533, 217] on td "Tapani Trucking Inc (6-11002)" at bounding box center [540, 212] width 147 height 42
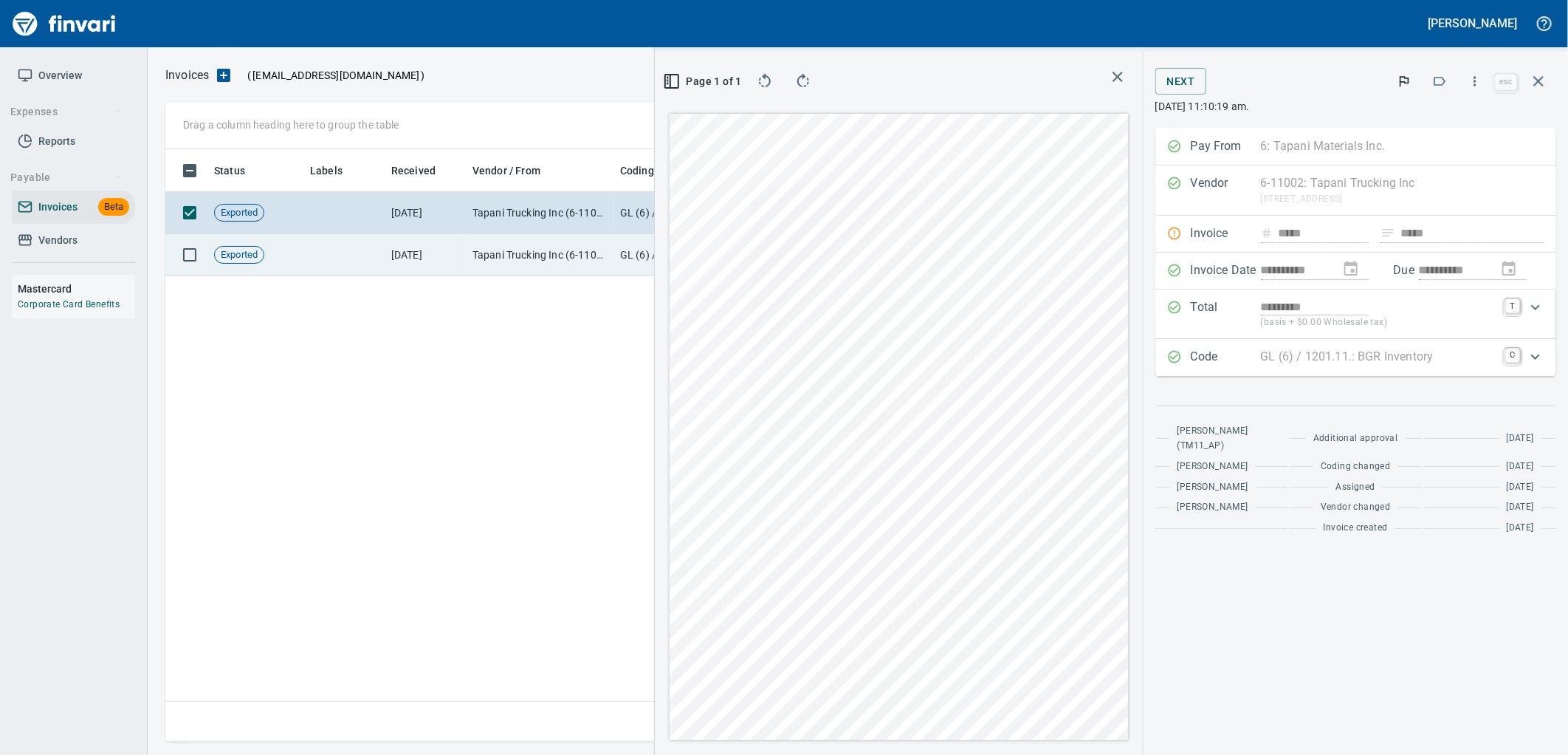
click at [527, 259] on td "Tapani Trucking Inc (6-11002)" at bounding box center [540, 254] width 147 height 42
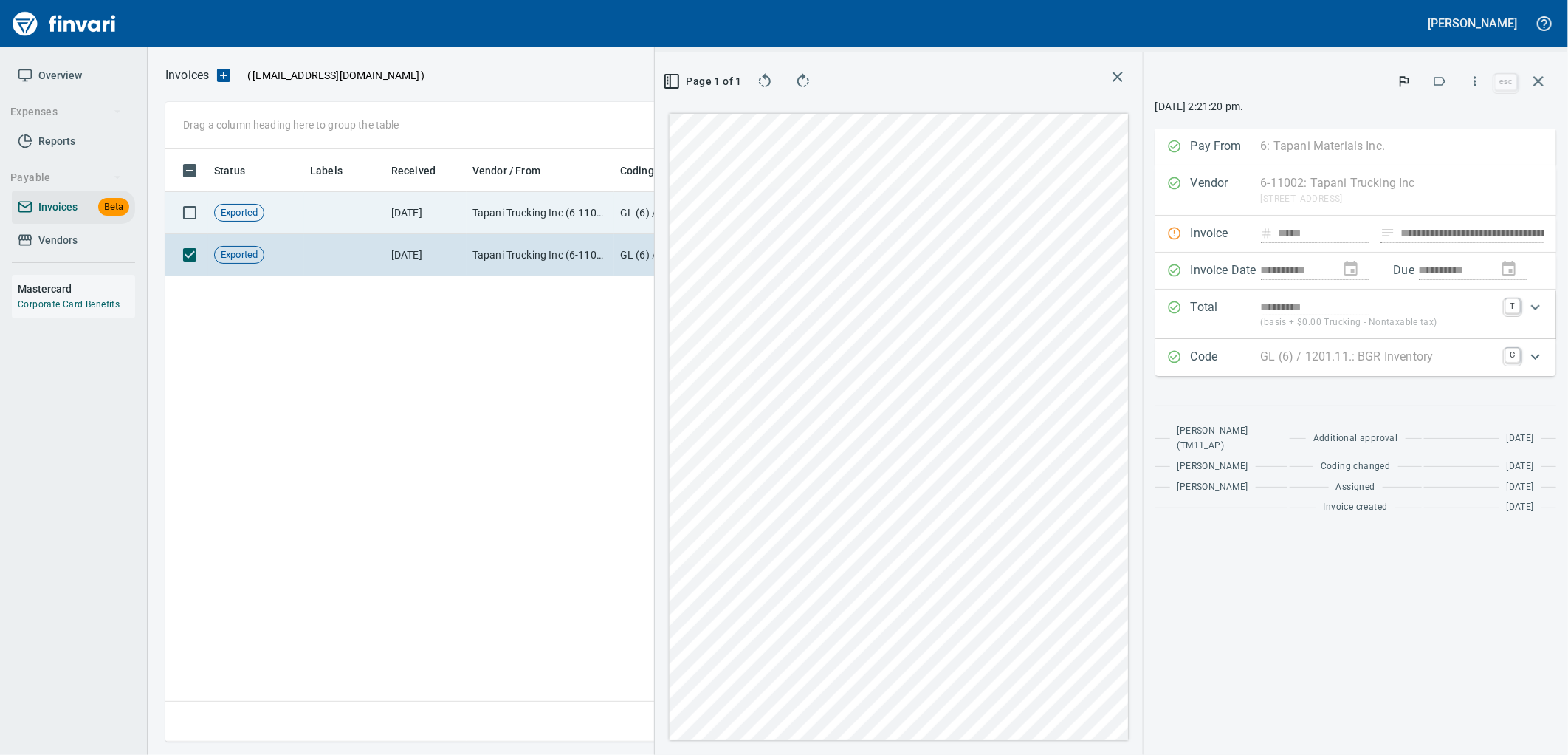
click at [531, 218] on td "Tapani Trucking Inc (6-11002)" at bounding box center [540, 212] width 147 height 42
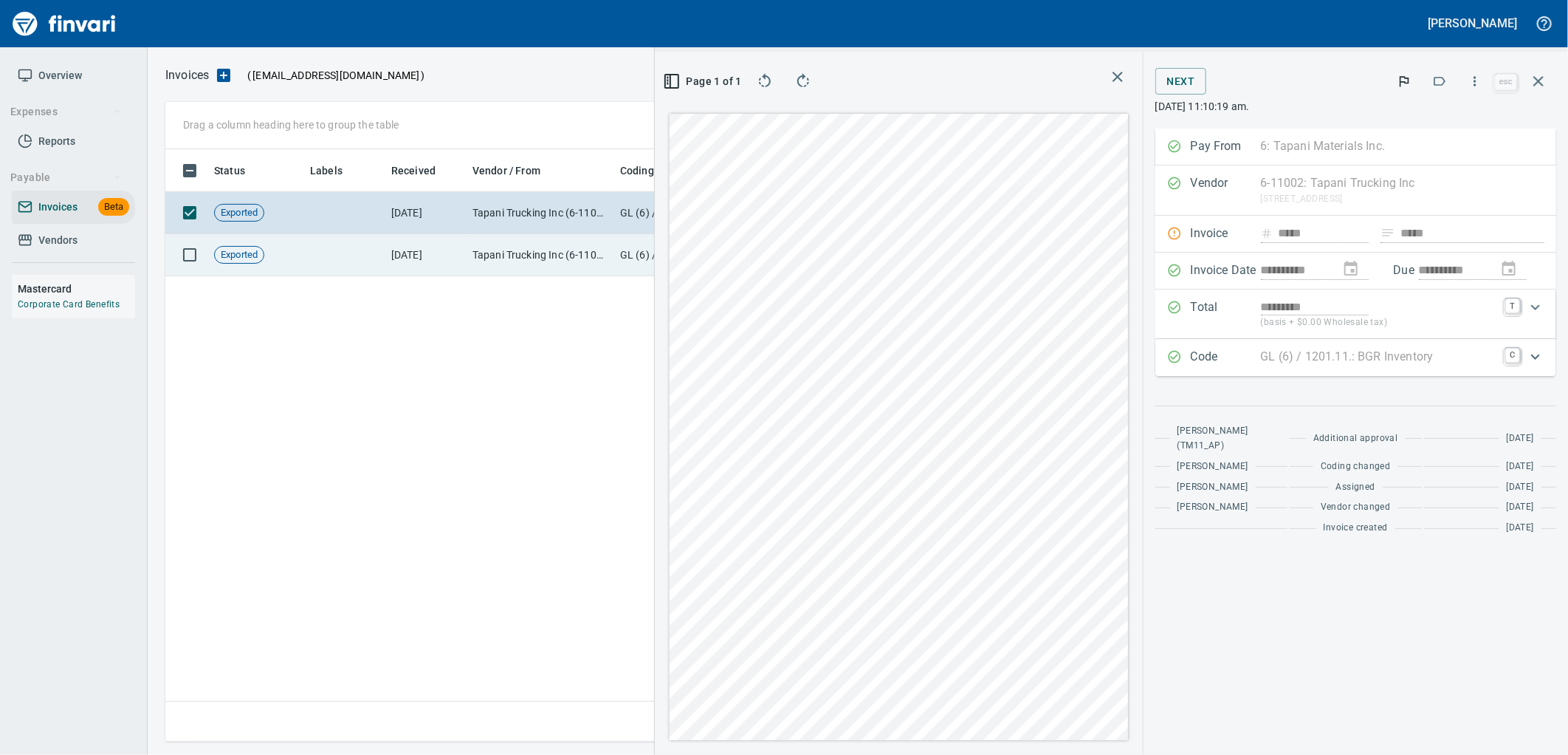
click at [594, 251] on td "Tapani Trucking Inc (6-11002)" at bounding box center [540, 254] width 147 height 42
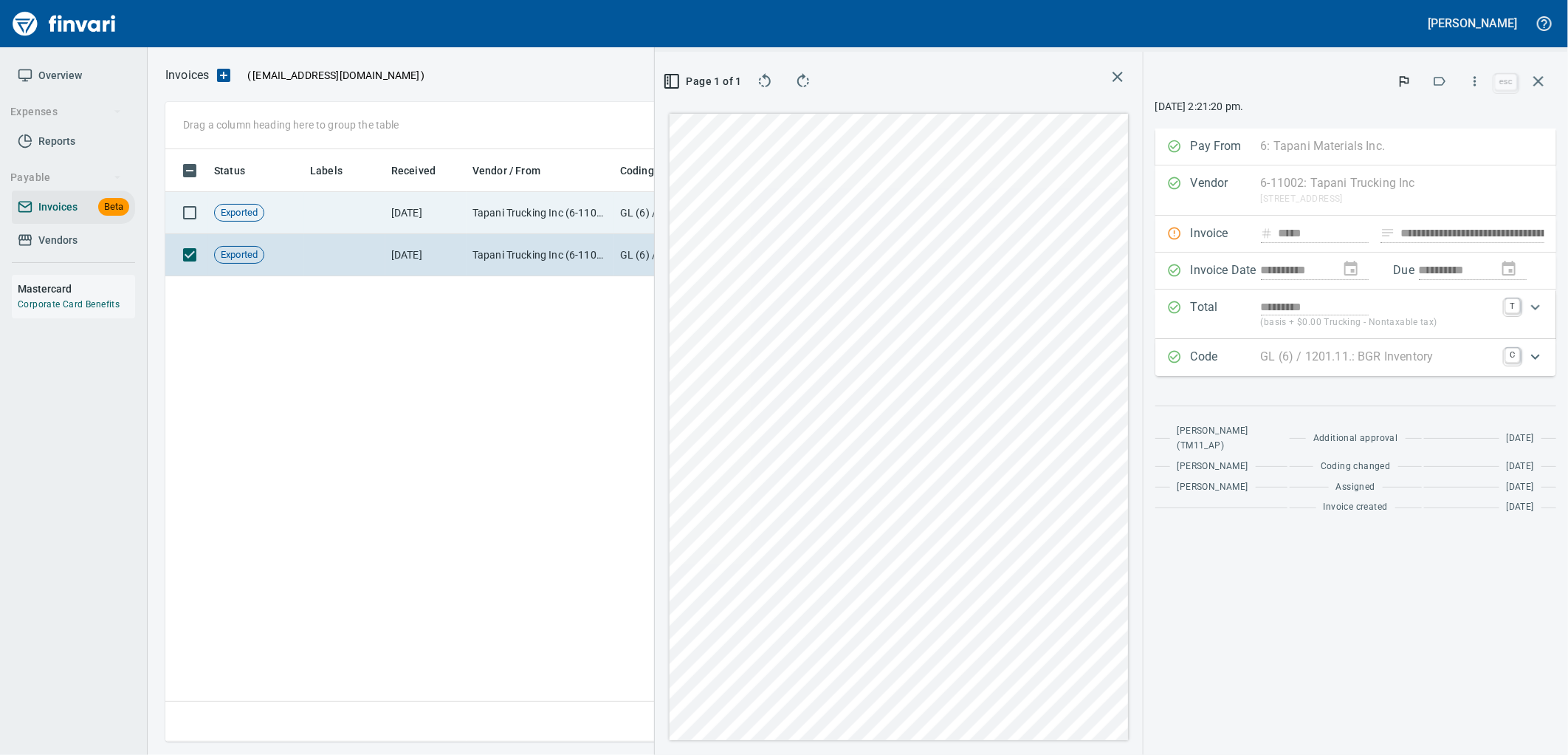
click at [565, 223] on td "Tapani Trucking Inc (6-11002)" at bounding box center [540, 212] width 147 height 42
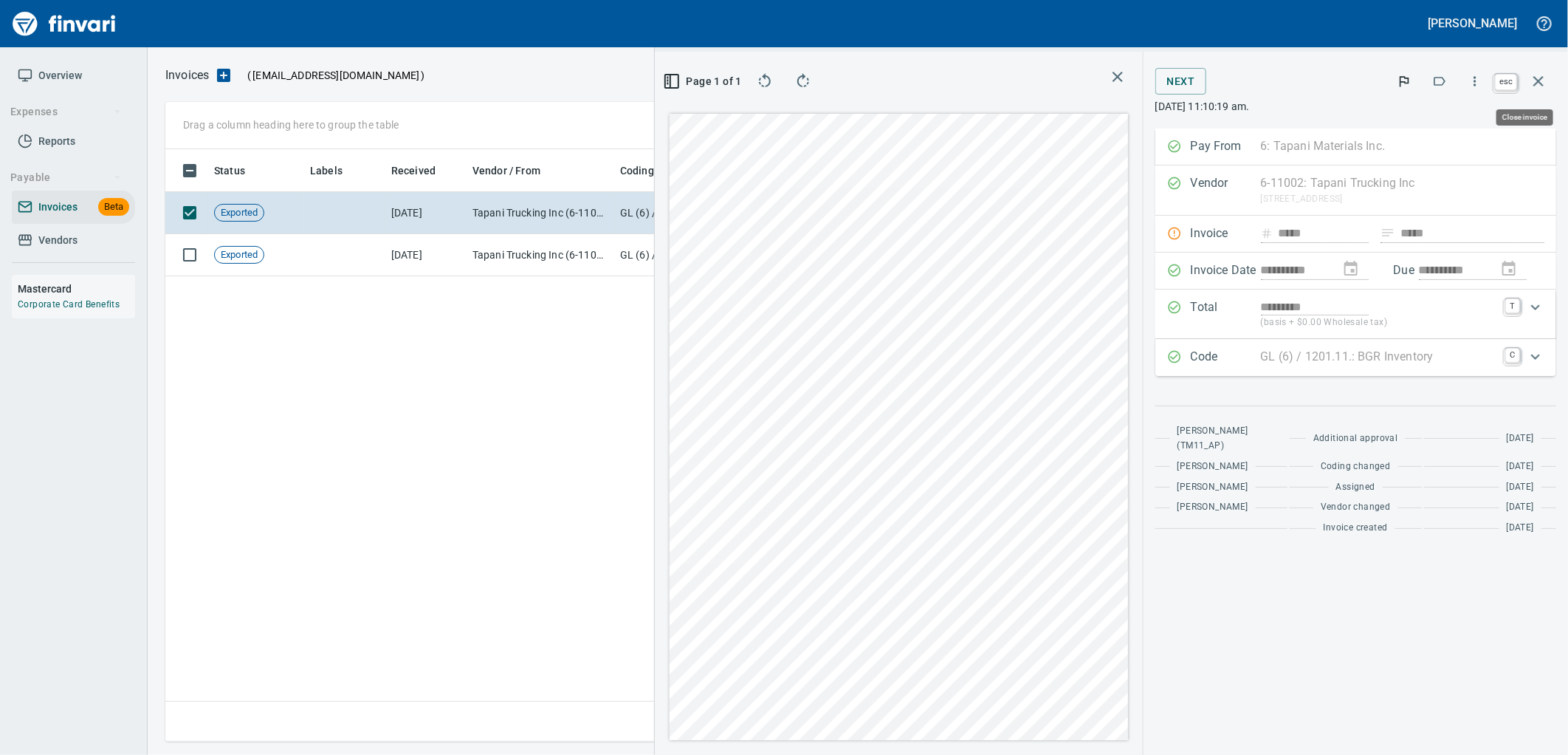
click at [1530, 78] on icon "button" at bounding box center [1538, 81] width 18 height 18
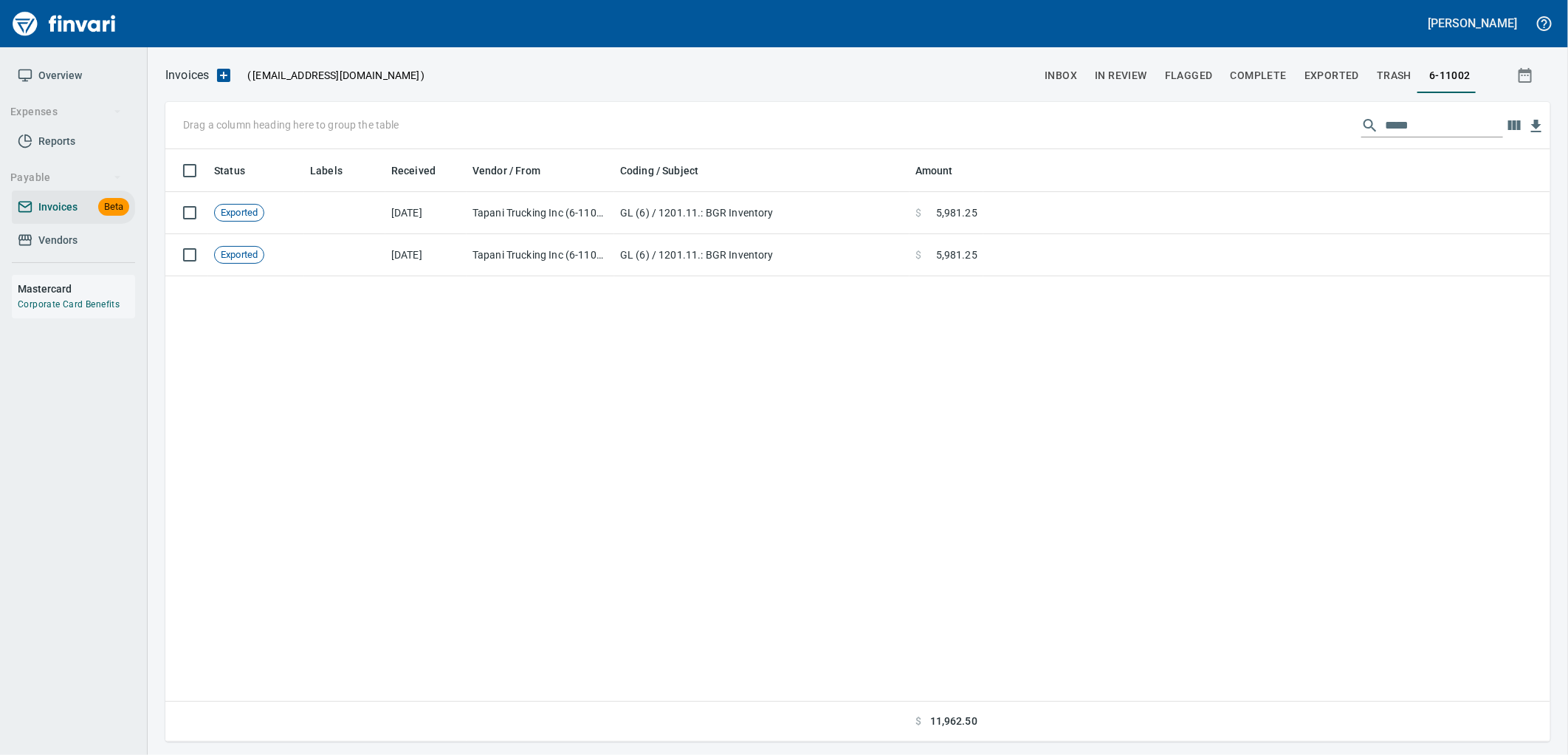
scroll to position [580, 1370]
drag, startPoint x: 1466, startPoint y: 117, endPoint x: 1204, endPoint y: 127, distance: 262.2
click at [1215, 127] on div "Drag a column heading here to group the table *****" at bounding box center [858, 125] width 1385 height 47
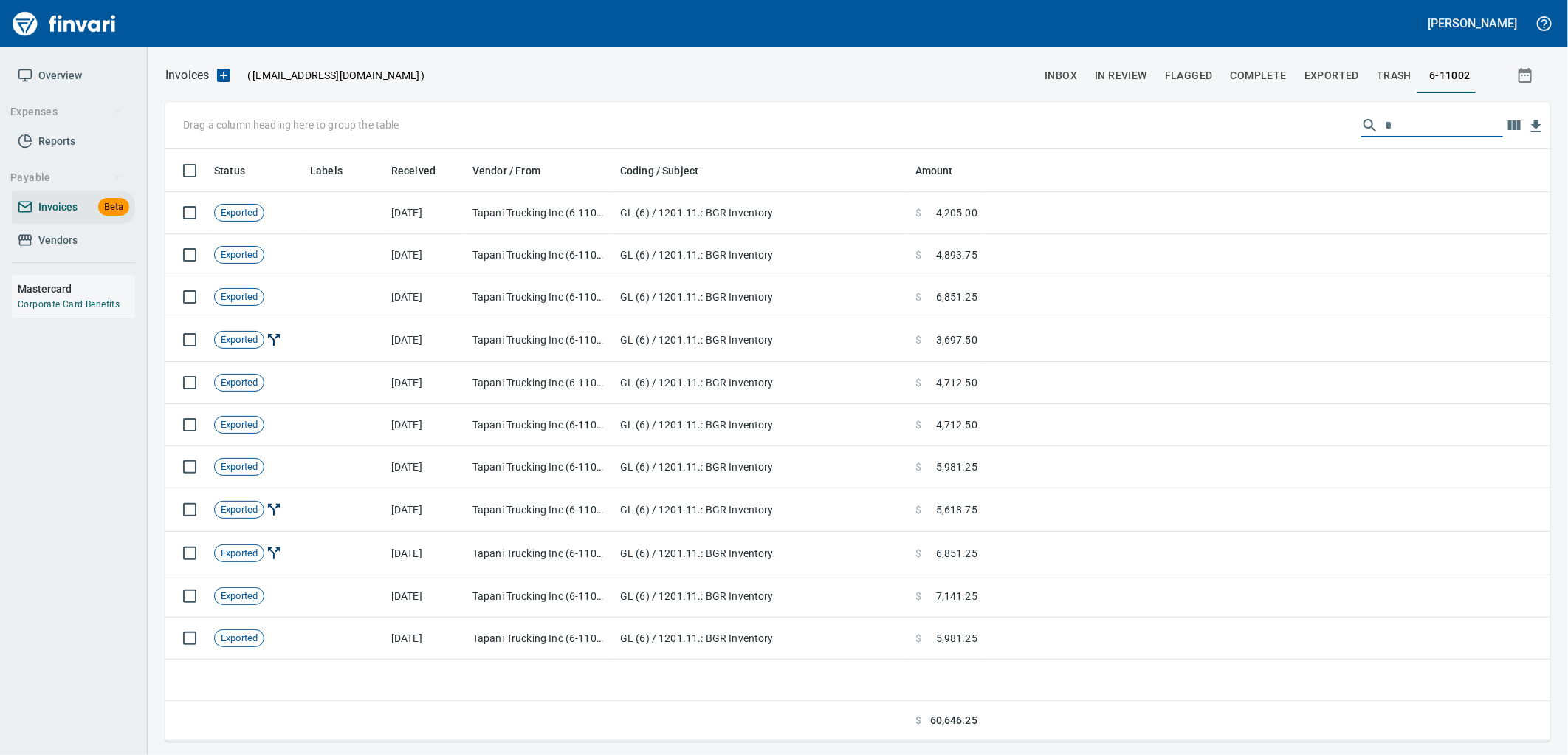
scroll to position [580, 1373]
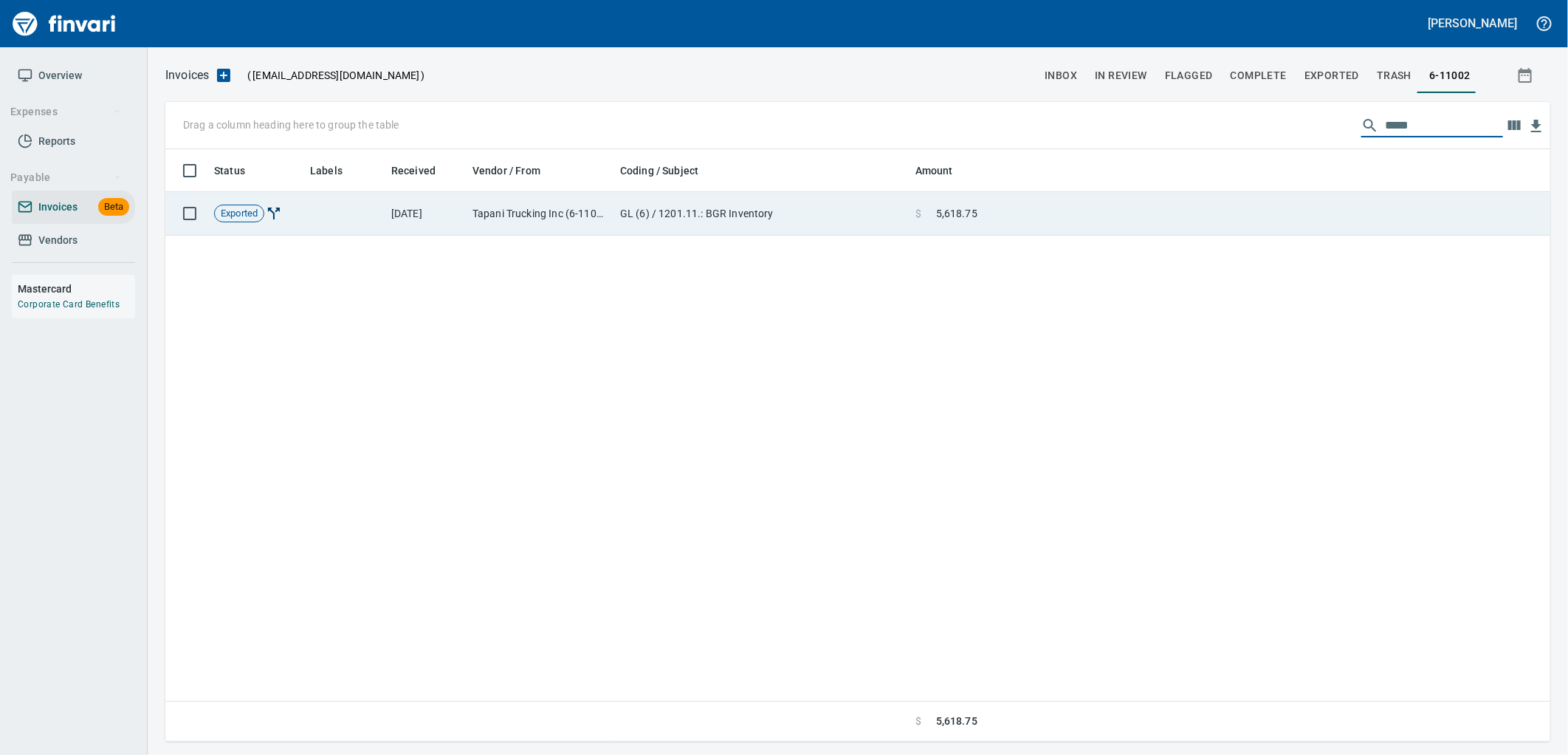
click at [1035, 222] on td at bounding box center [1266, 213] width 567 height 44
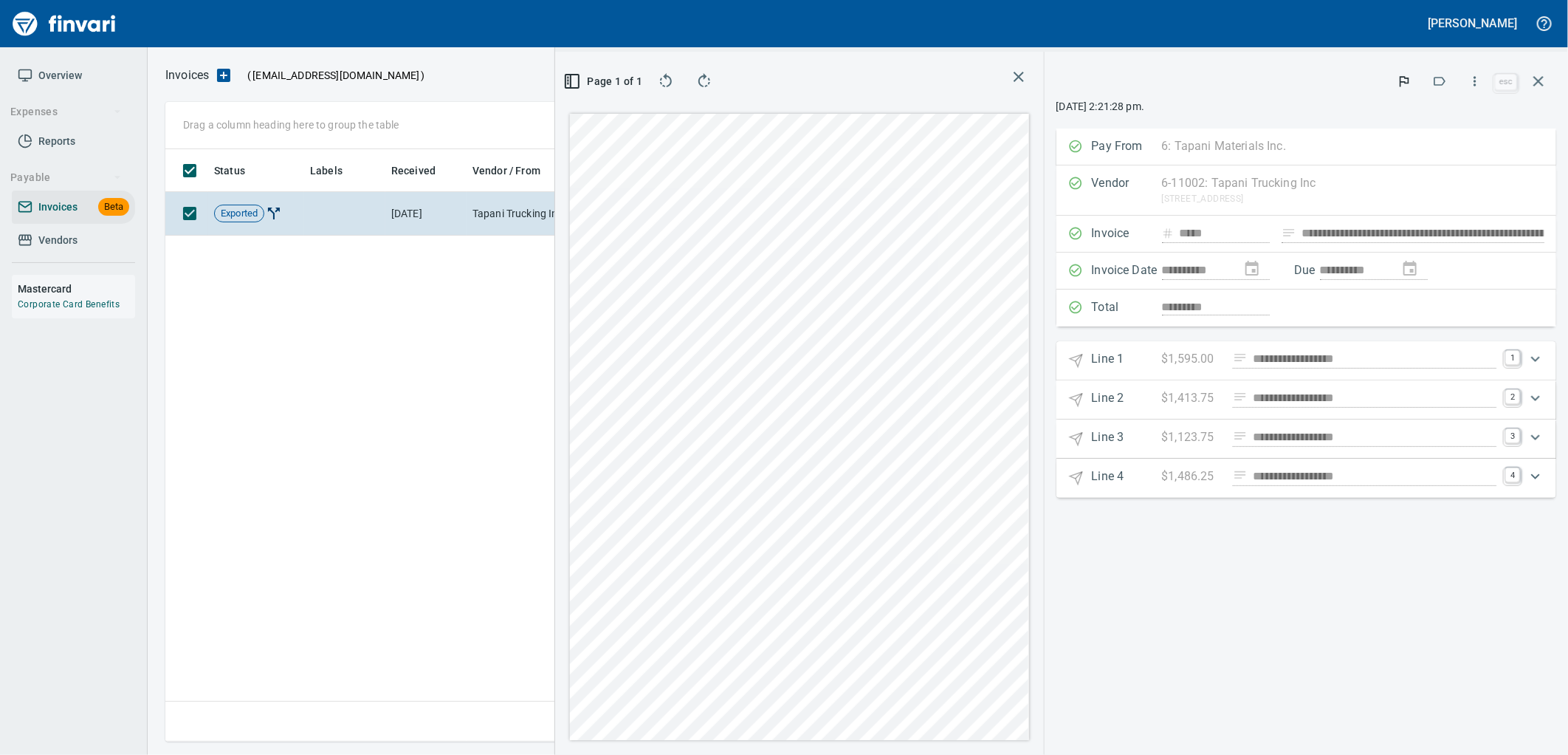
scroll to position [580, 1004]
click at [1540, 82] on icon "button" at bounding box center [1538, 81] width 10 height 10
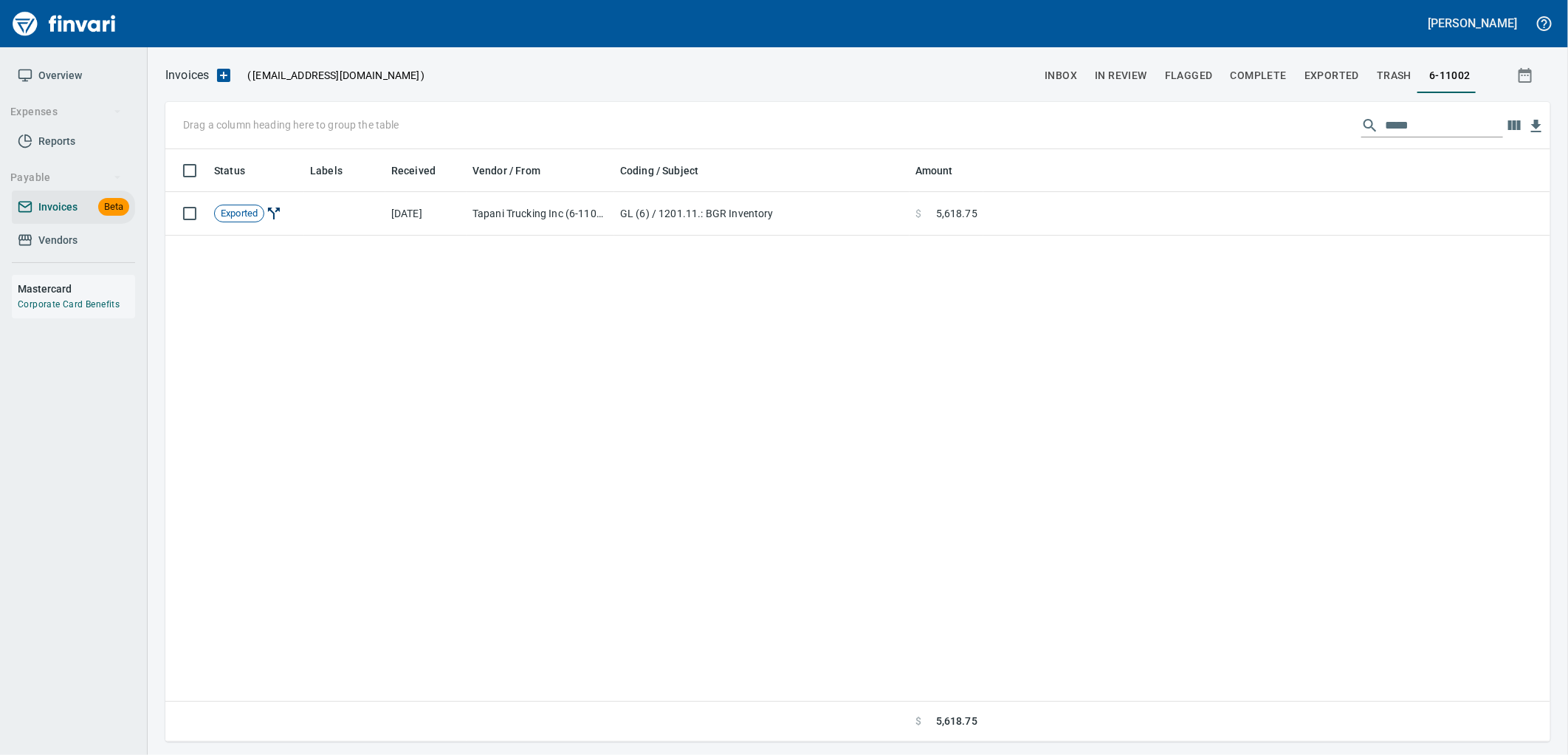
scroll to position [580, 1370]
drag, startPoint x: 1422, startPoint y: 117, endPoint x: 1222, endPoint y: 138, distance: 201.1
click at [1235, 136] on div "Drag a column heading here to group the table *****" at bounding box center [858, 125] width 1385 height 47
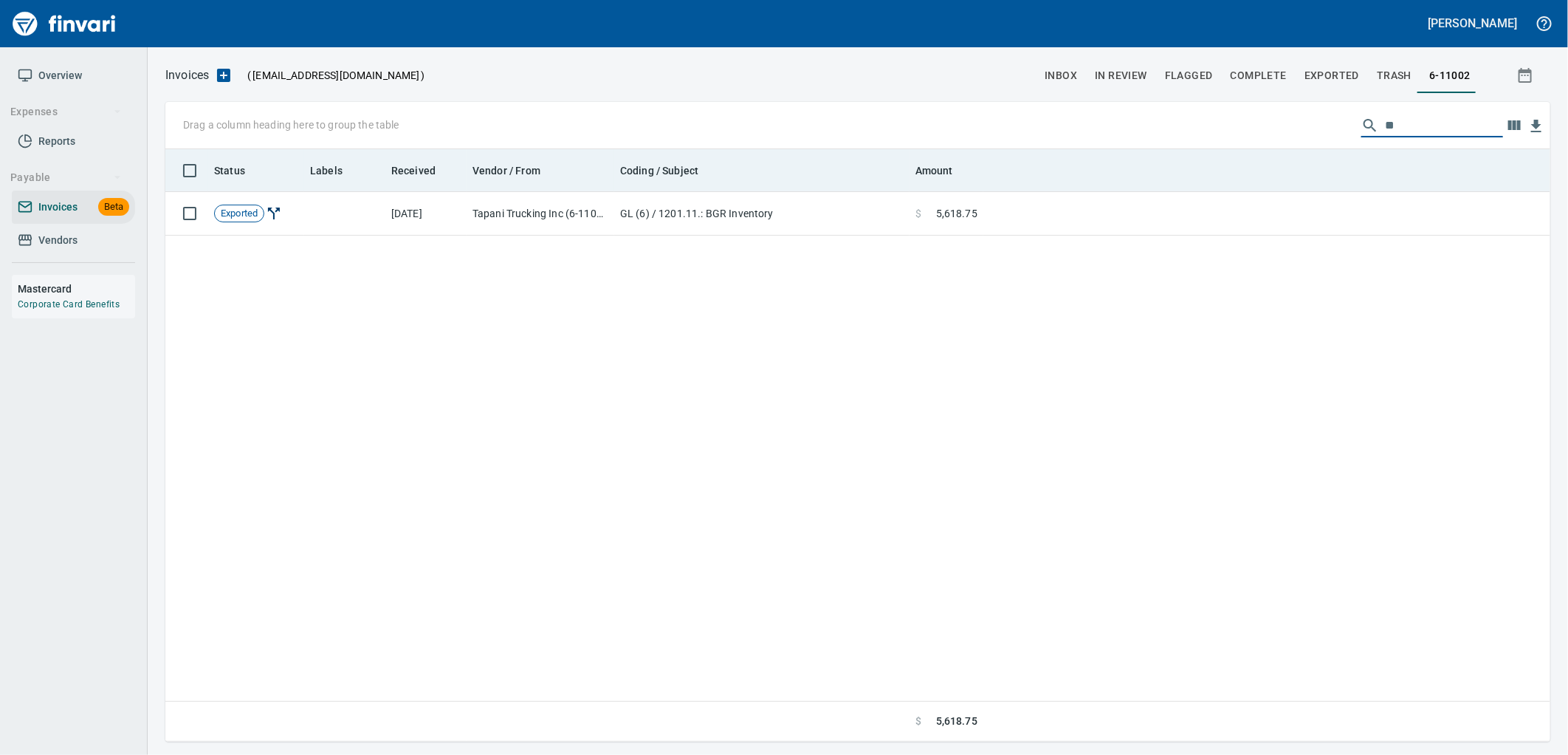
scroll to position [580, 1373]
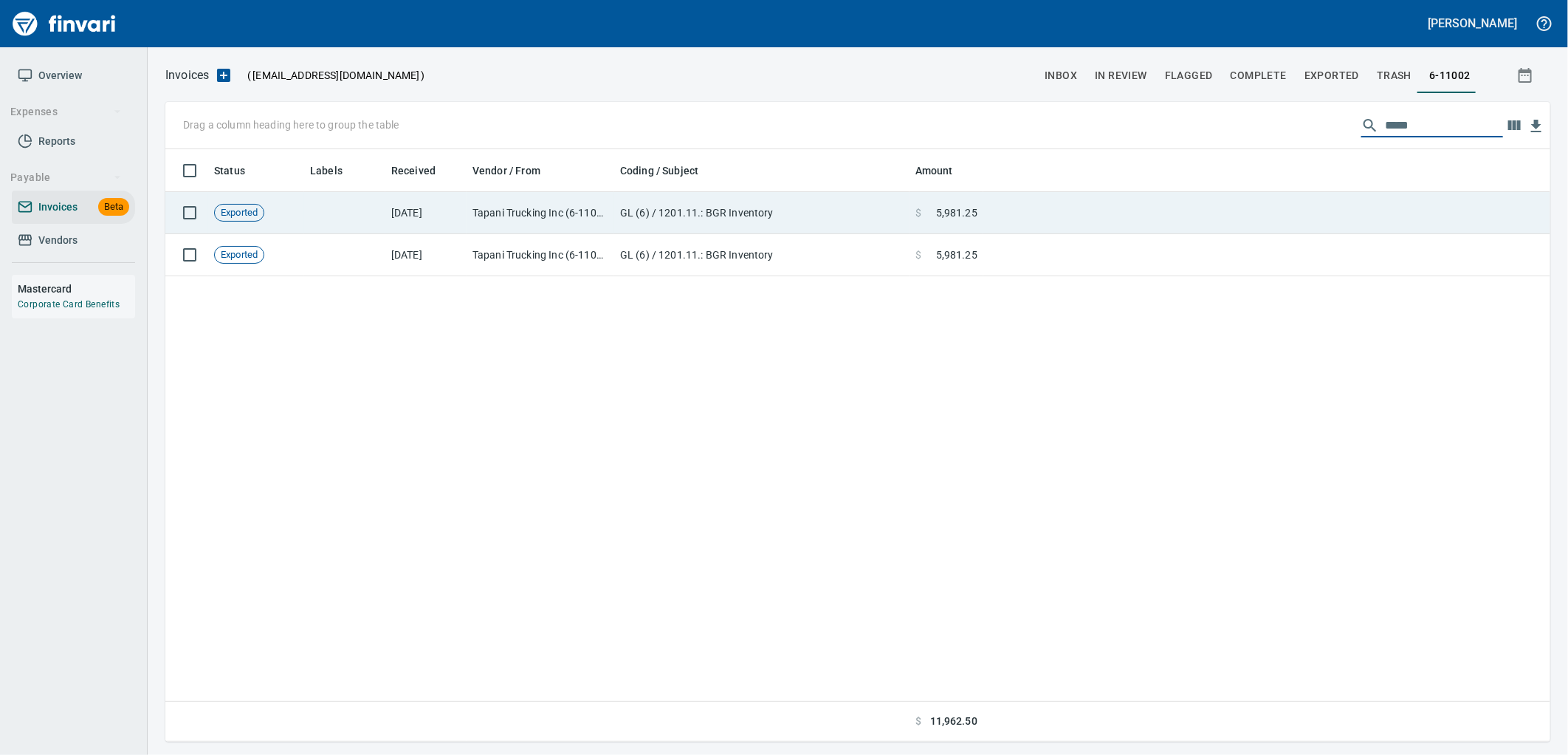
type input "*****"
click at [1050, 193] on td at bounding box center [1266, 212] width 567 height 42
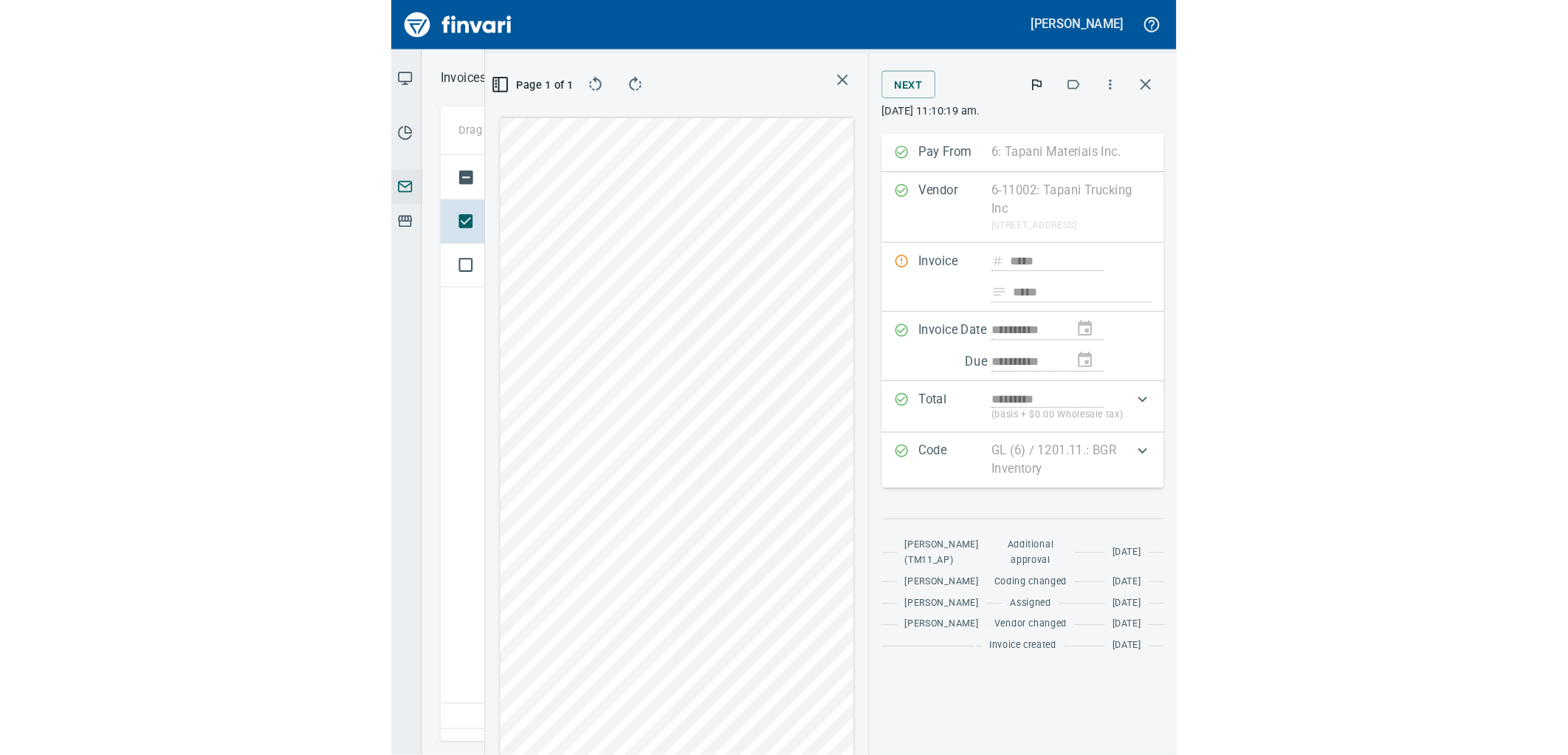
scroll to position [580, 1004]
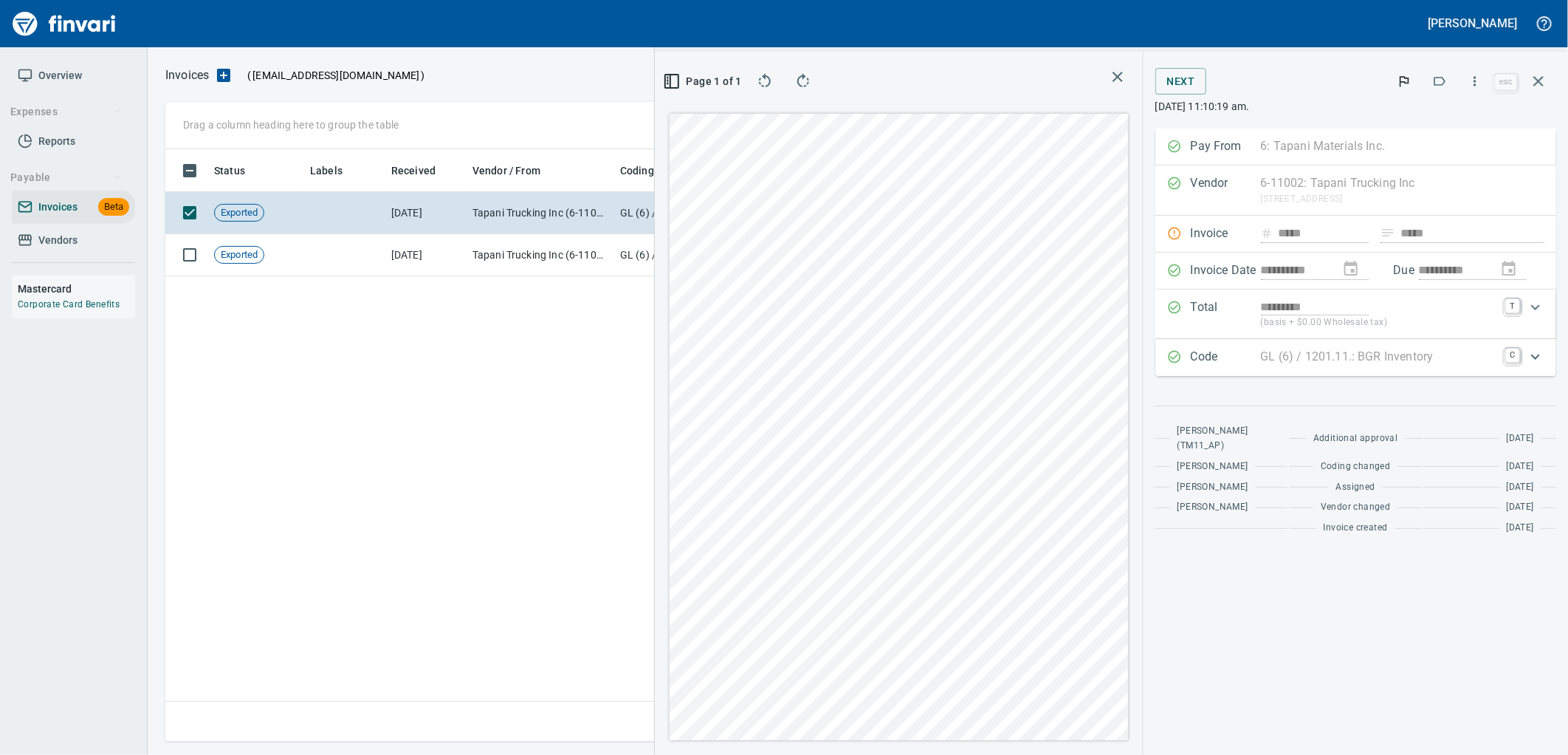
click at [1315, 361] on p "GL (6) / 1201.11.: BGR Inventory" at bounding box center [1347, 356] width 172 height 18
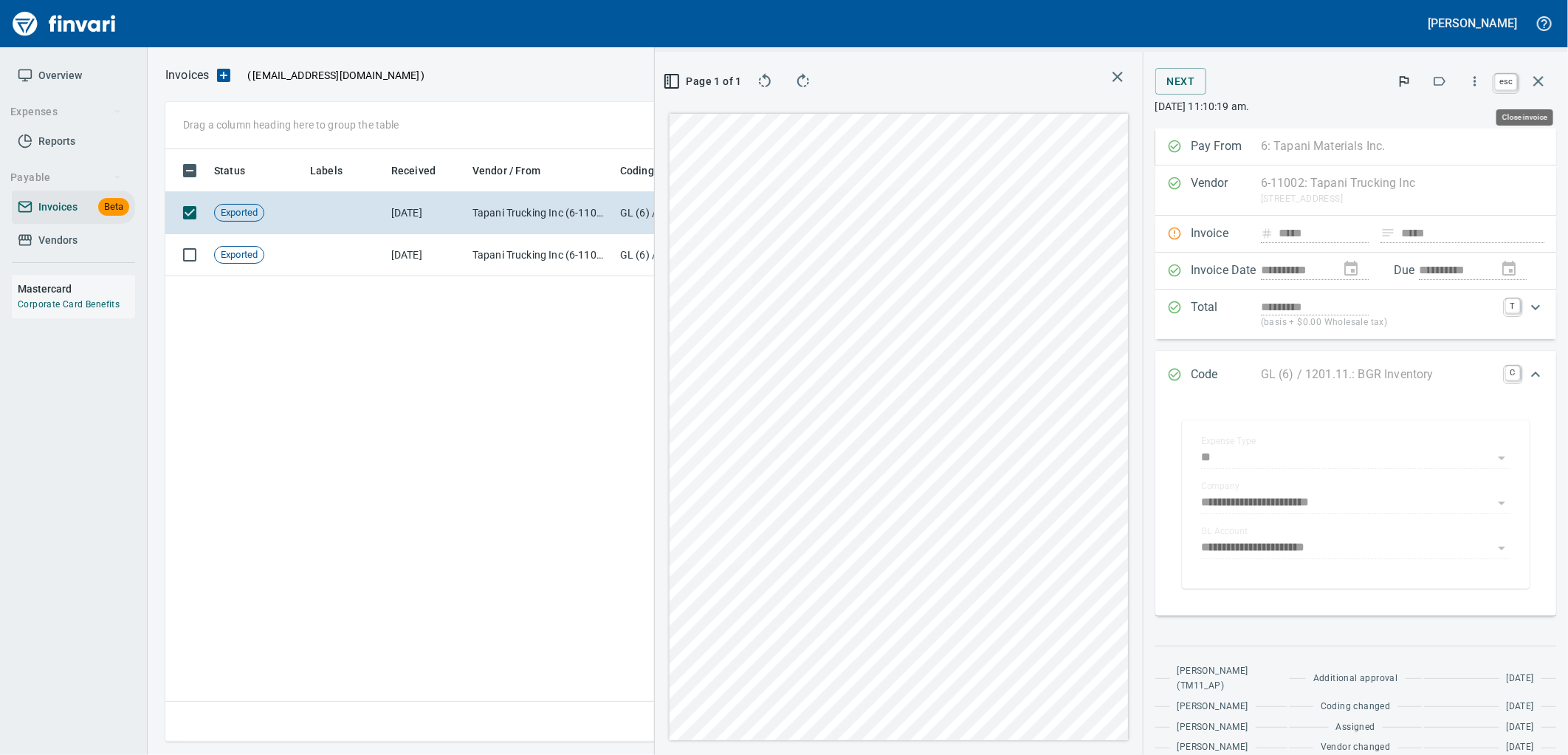
click at [1541, 70] on button "button" at bounding box center [1538, 81] width 35 height 35
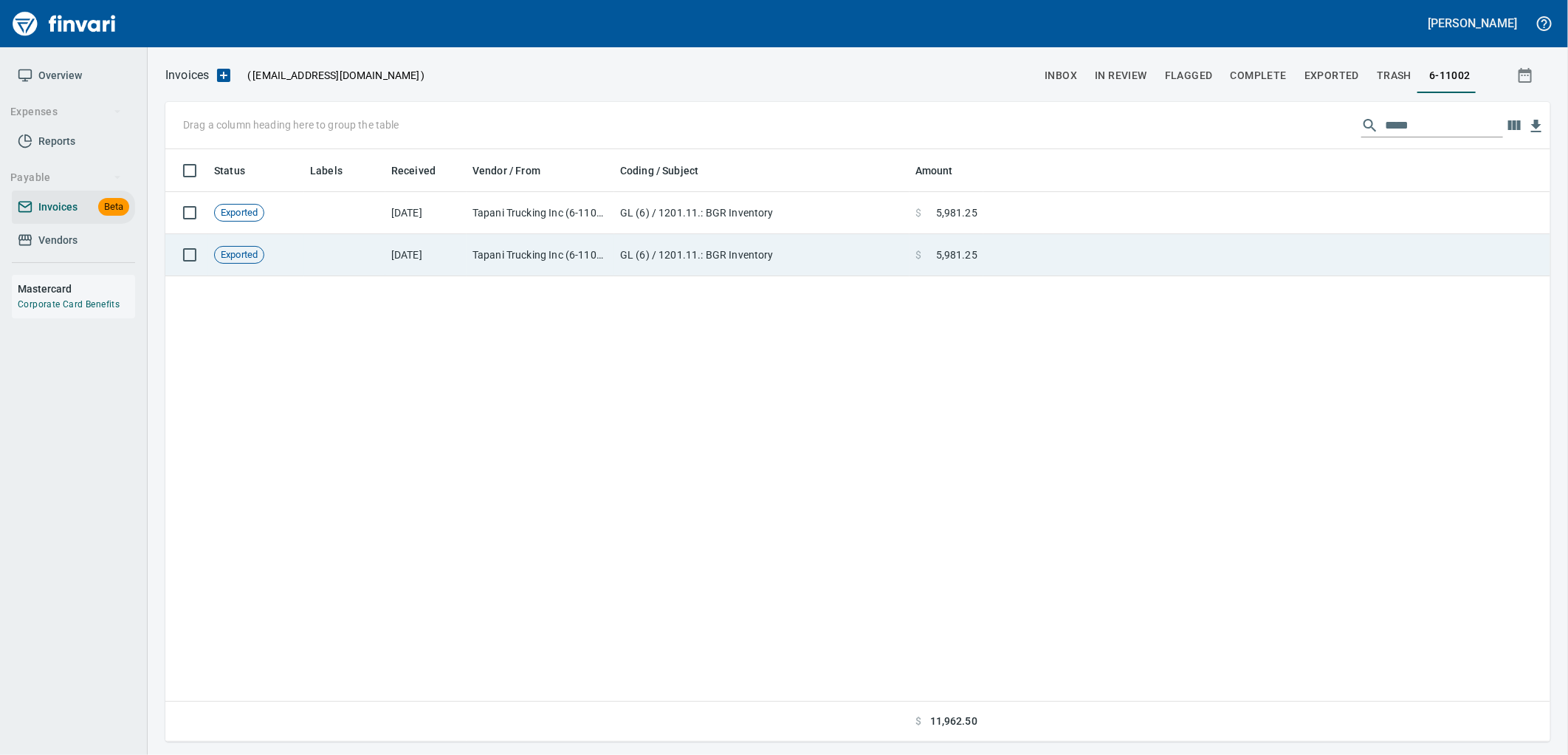
scroll to position [580, 1370]
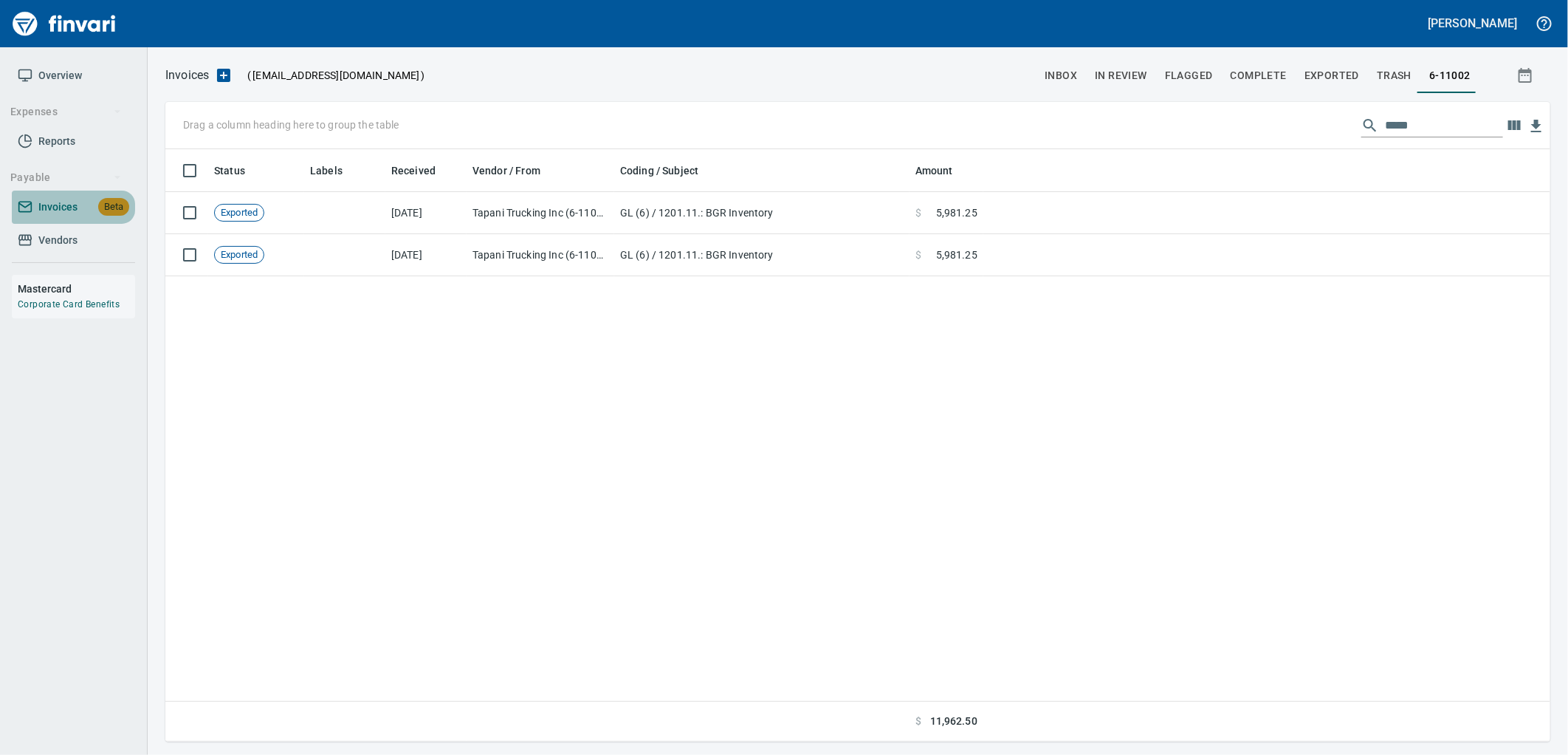
click at [82, 209] on span "Invoices Beta" at bounding box center [73, 207] width 111 height 19
